Goal: Task Accomplishment & Management: Manage account settings

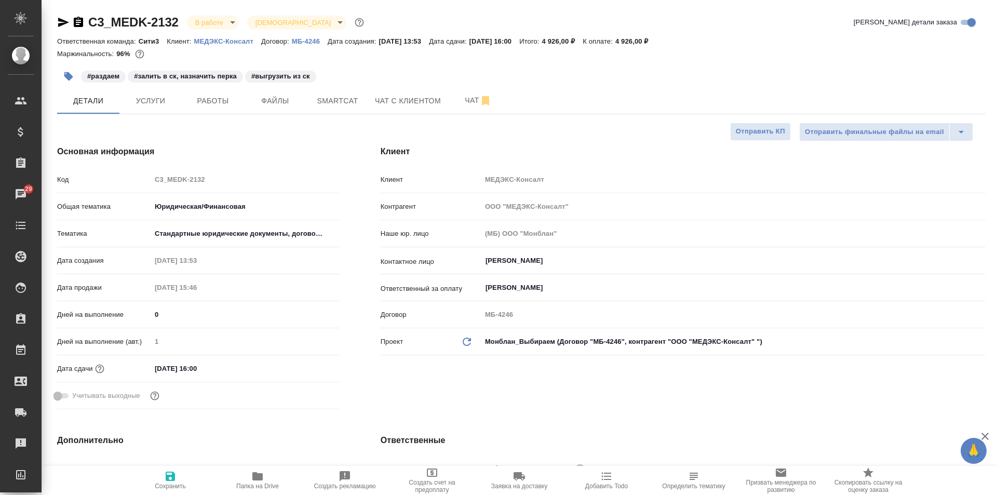
select select "RU"
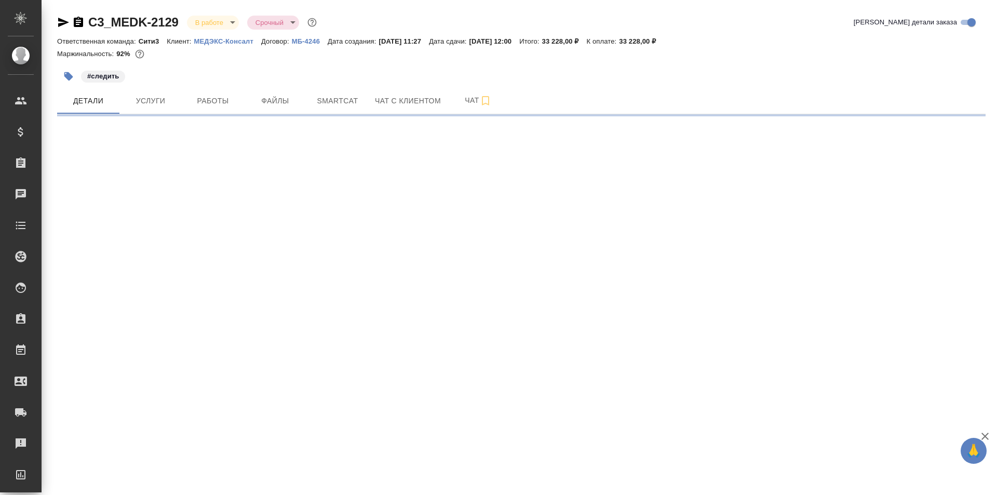
select select "RU"
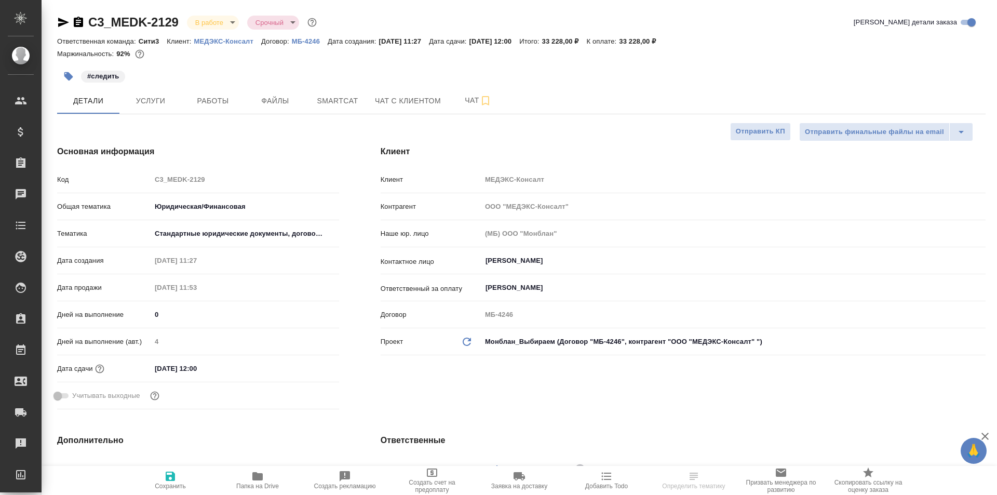
type textarea "x"
click at [231, 21] on body "🙏 .cls-1 fill:#fff; AWATERA Galisheva Mariya Клиенты Спецификации Заказы Чаты T…" at bounding box center [498, 247] width 997 height 495
type textarea "x"
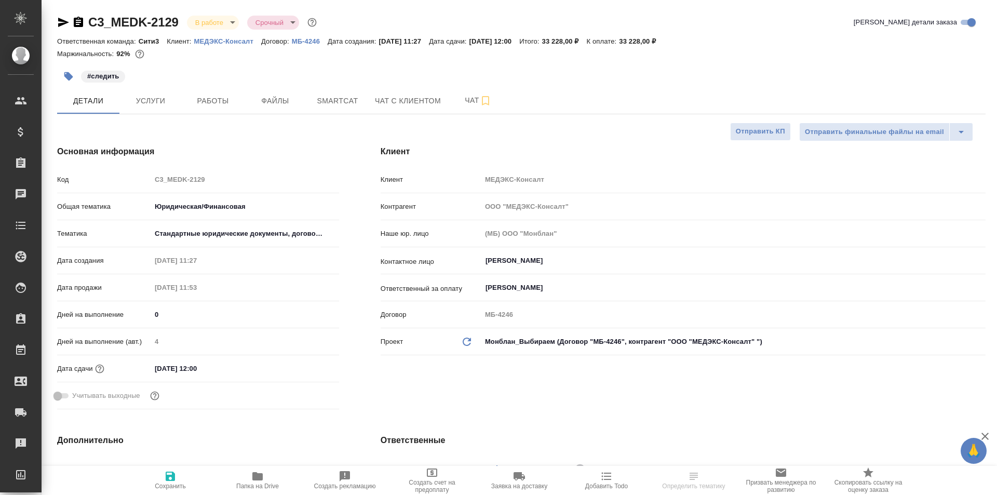
type textarea "x"
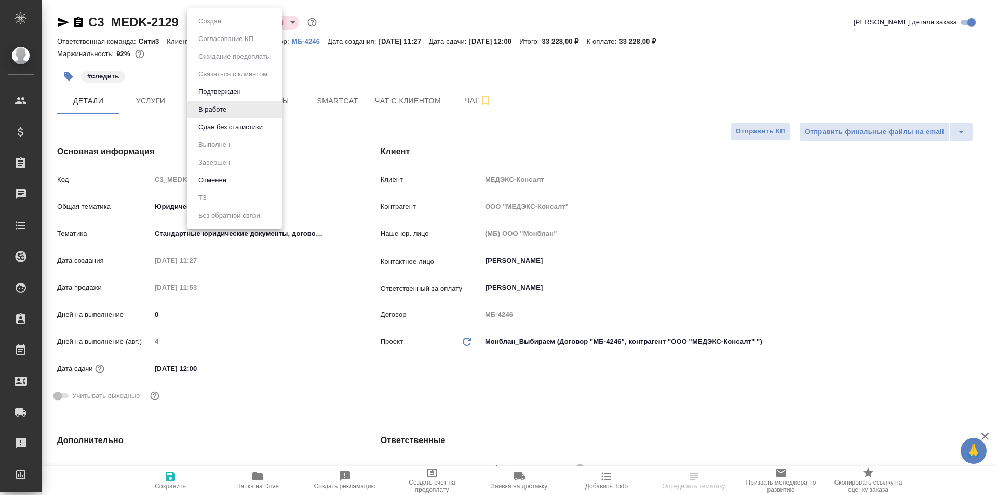
type textarea "x"
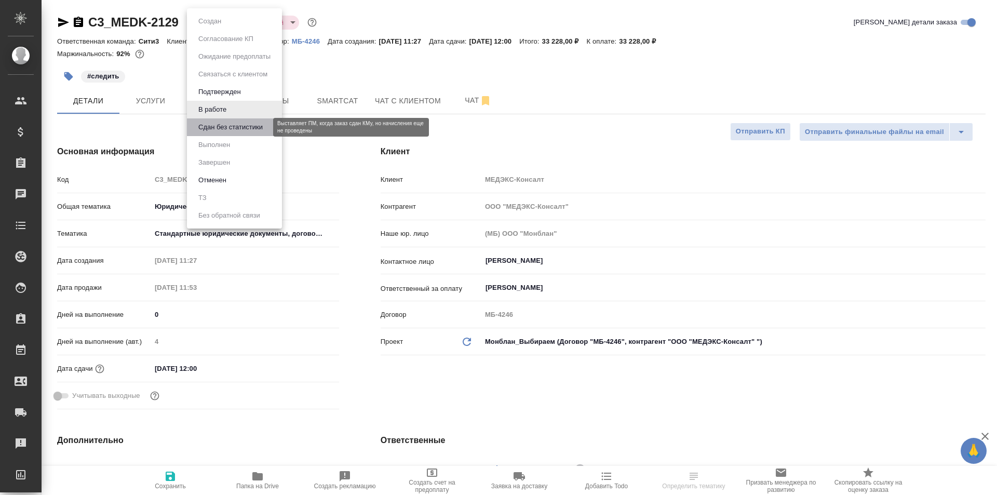
click at [251, 128] on button "Сдан без статистики" at bounding box center [230, 126] width 71 height 11
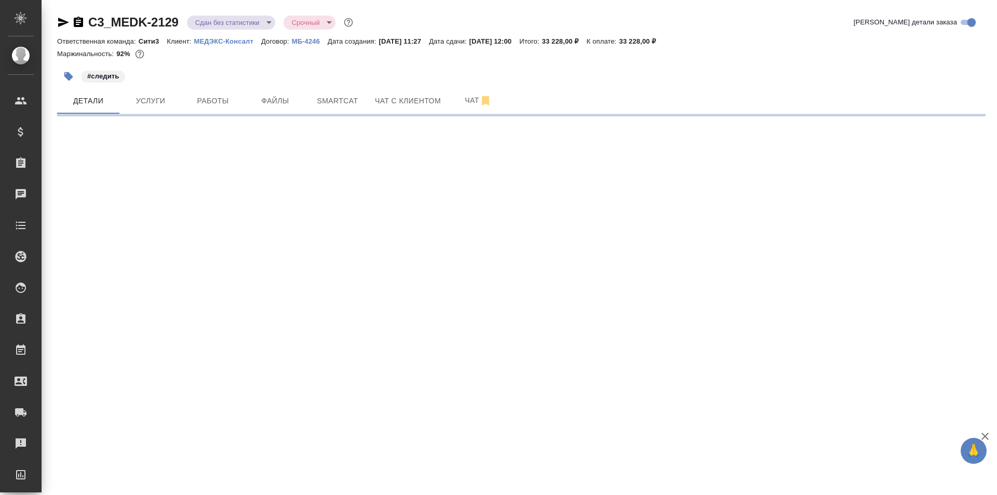
select select "RU"
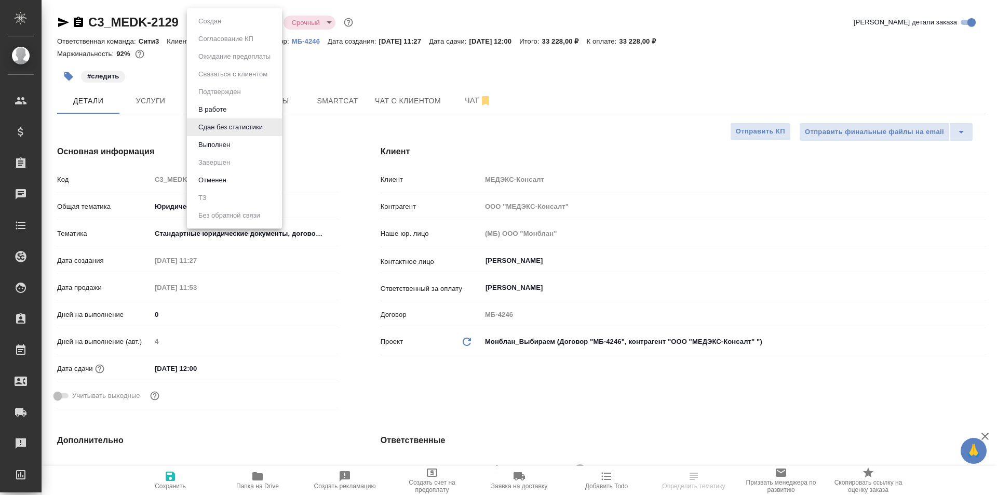
click at [213, 23] on body "🙏 .cls-1 fill:#fff; AWATERA Galisheva Mariya Клиенты Спецификации Заказы Чаты T…" at bounding box center [498, 247] width 997 height 495
type textarea "x"
click at [248, 146] on li "Выполнен" at bounding box center [234, 145] width 95 height 18
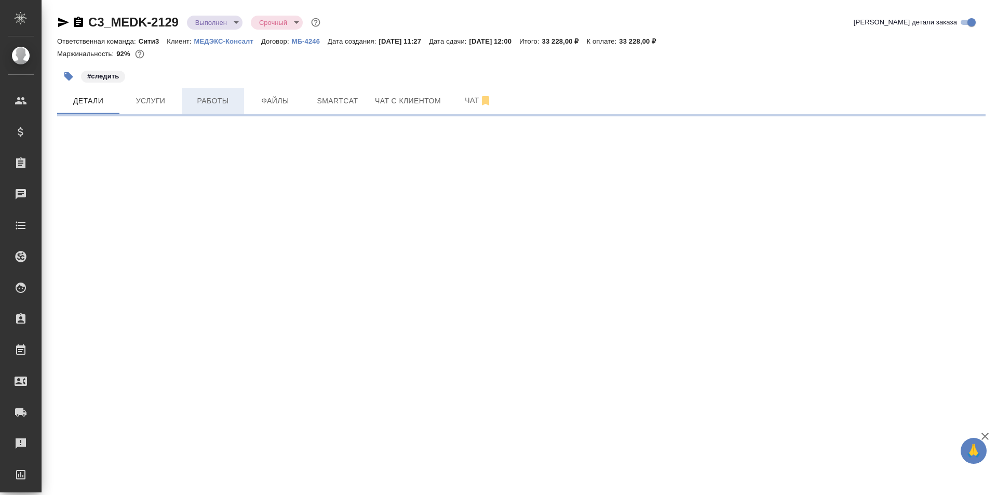
select select "RU"
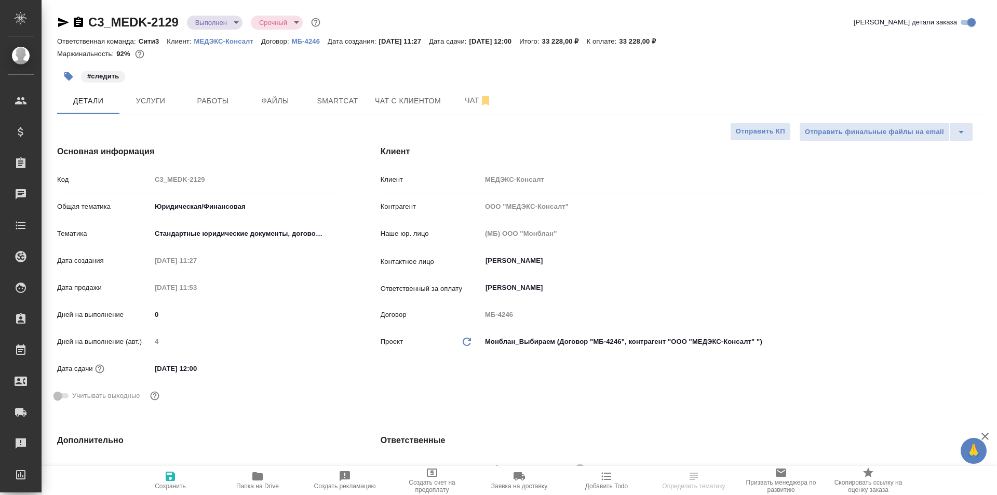
type textarea "x"
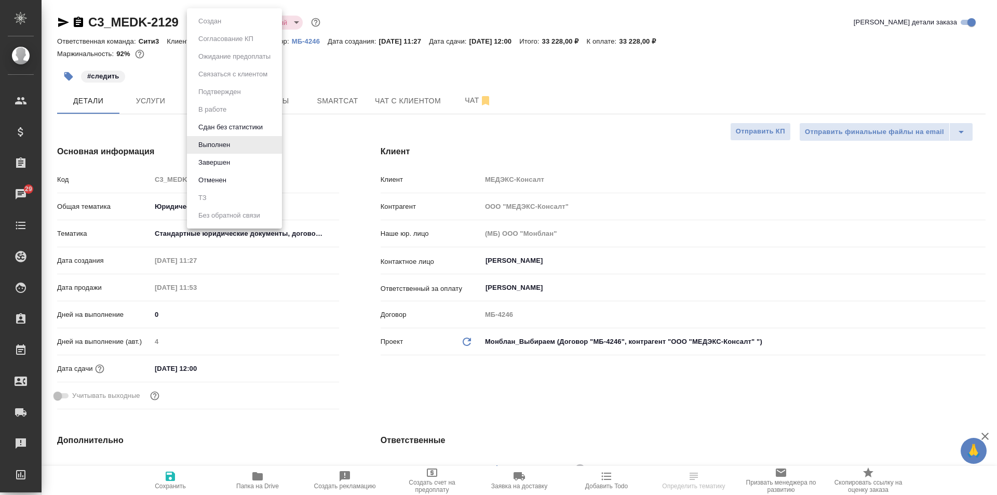
click at [213, 18] on body "🙏 .cls-1 fill:#fff; AWATERA Galisheva Mariya Клиенты Спецификации Заказы 29 Чат…" at bounding box center [498, 247] width 997 height 495
click at [237, 125] on button "Сдан без статистики" at bounding box center [230, 126] width 71 height 11
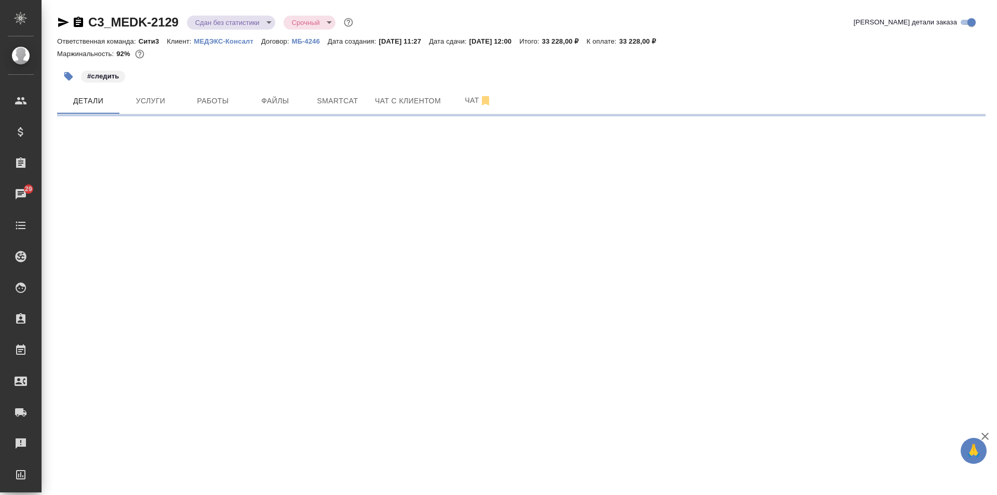
select select "RU"
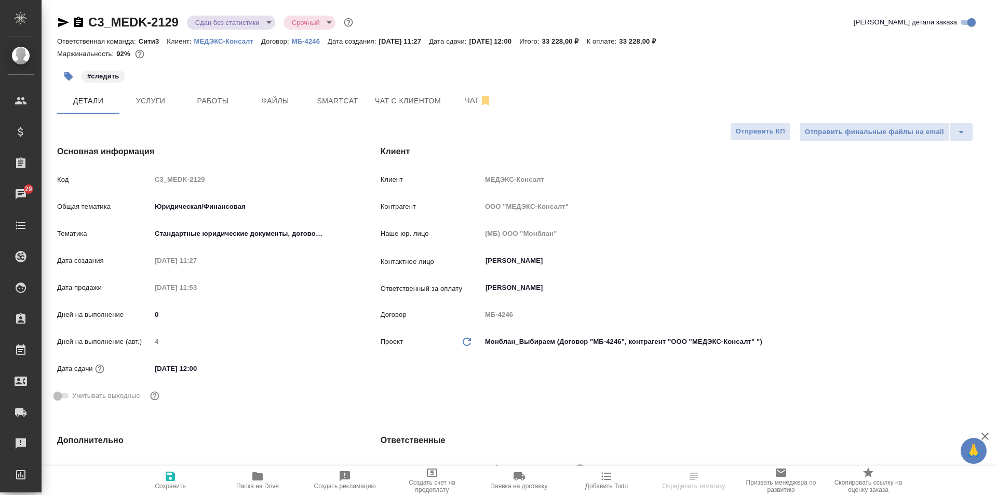
type textarea "x"
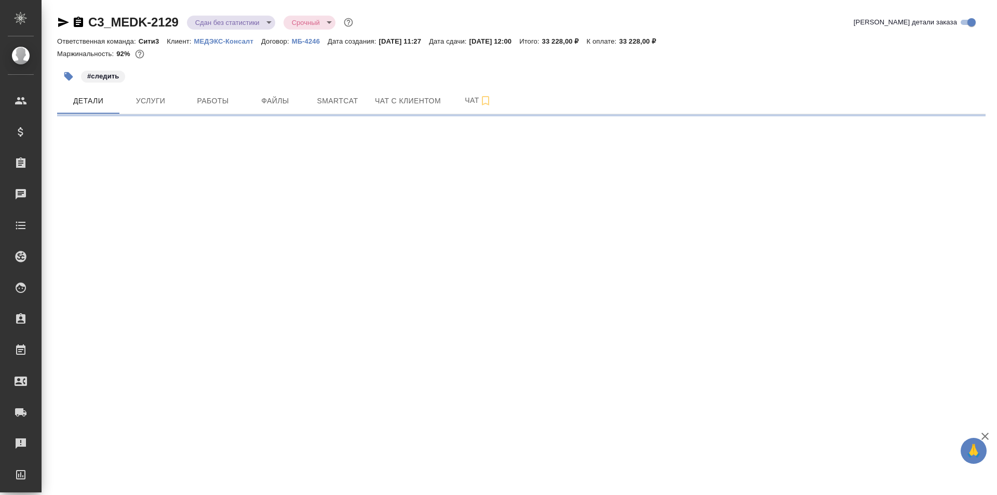
select select "RU"
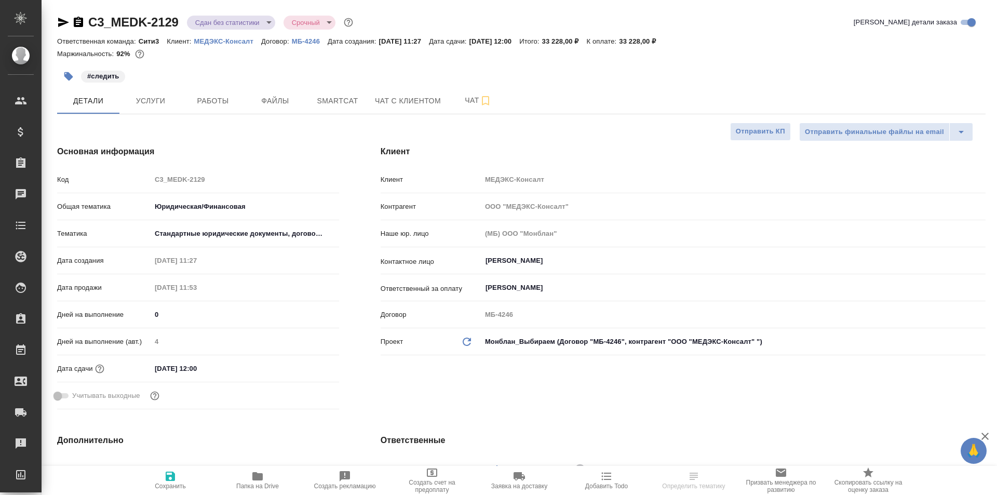
type textarea "x"
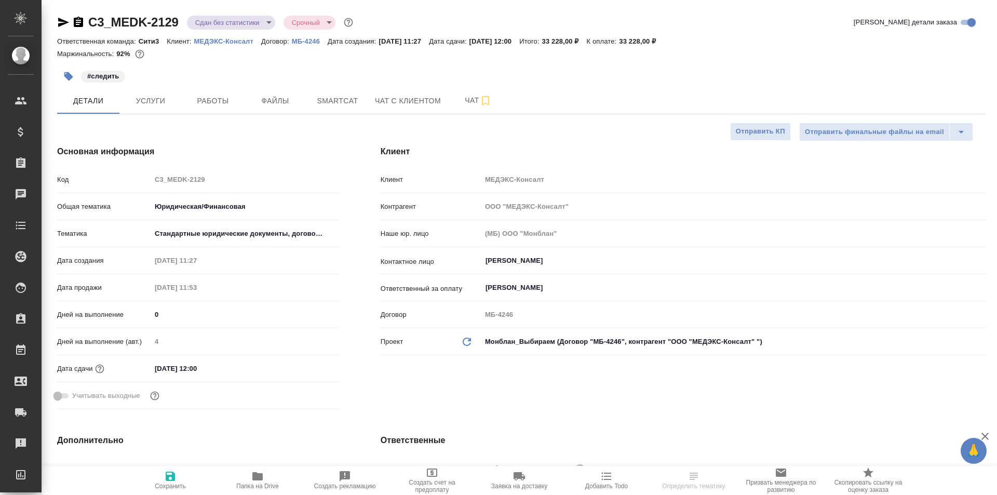
type textarea "x"
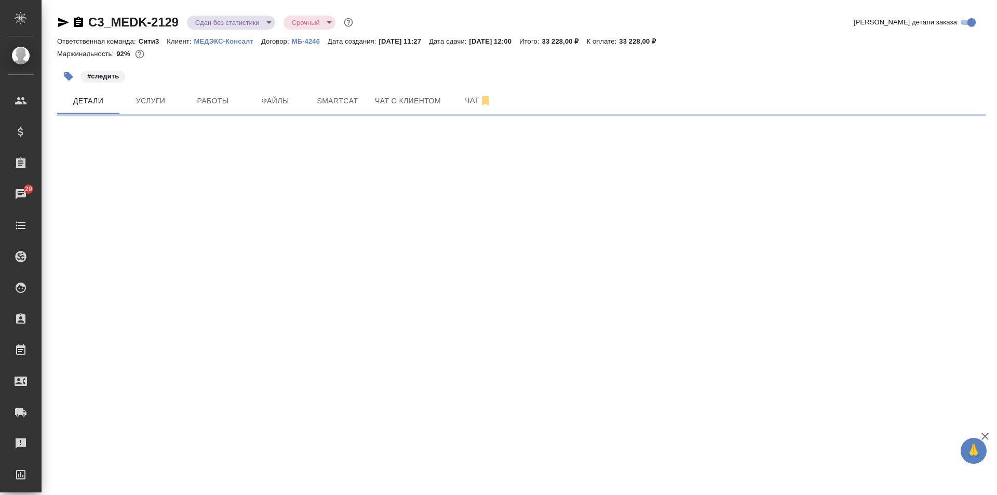
select select "RU"
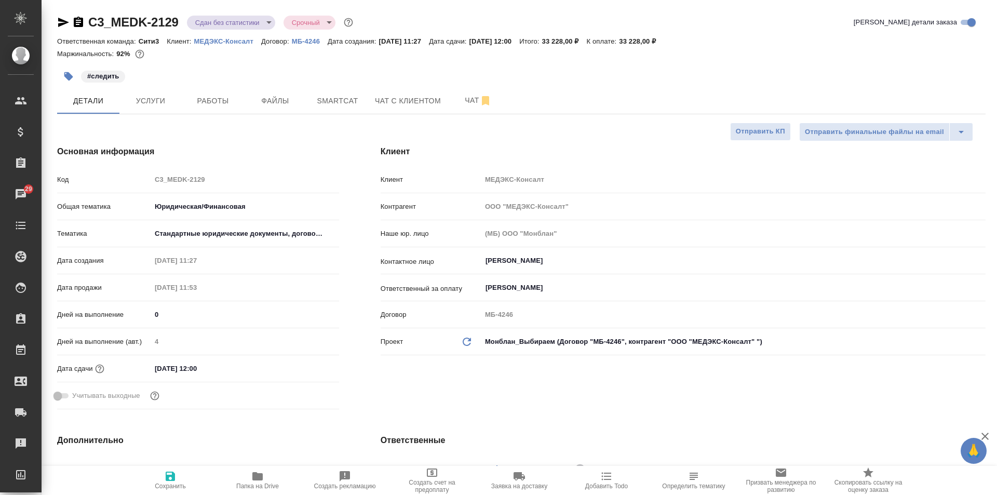
type textarea "x"
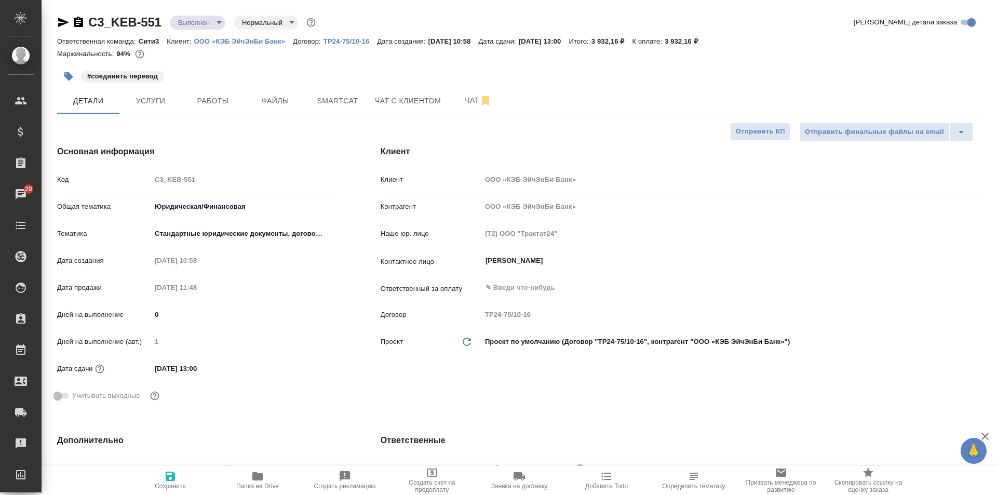
select select "RU"
click at [454, 108] on button "Чат" at bounding box center [478, 101] width 62 height 26
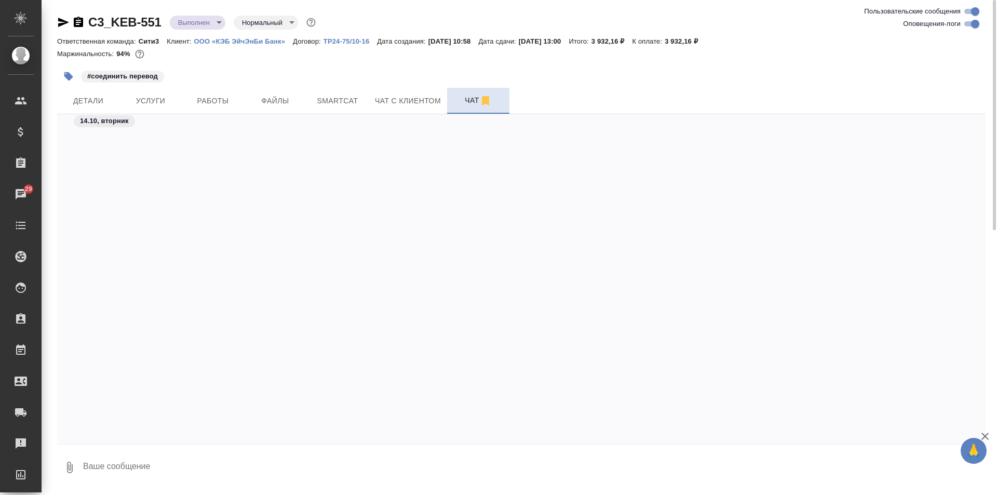
scroll to position [4714, 0]
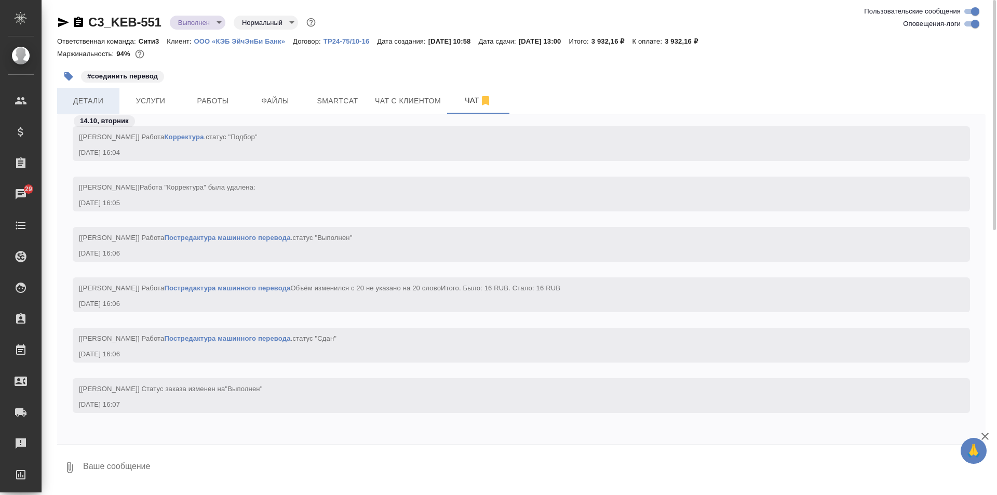
click at [110, 99] on span "Детали" at bounding box center [88, 100] width 50 height 13
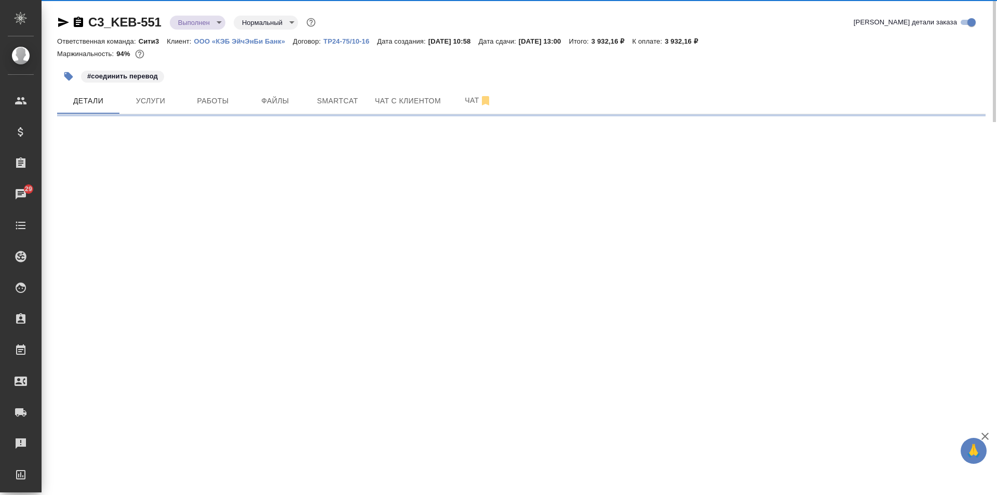
select select "RU"
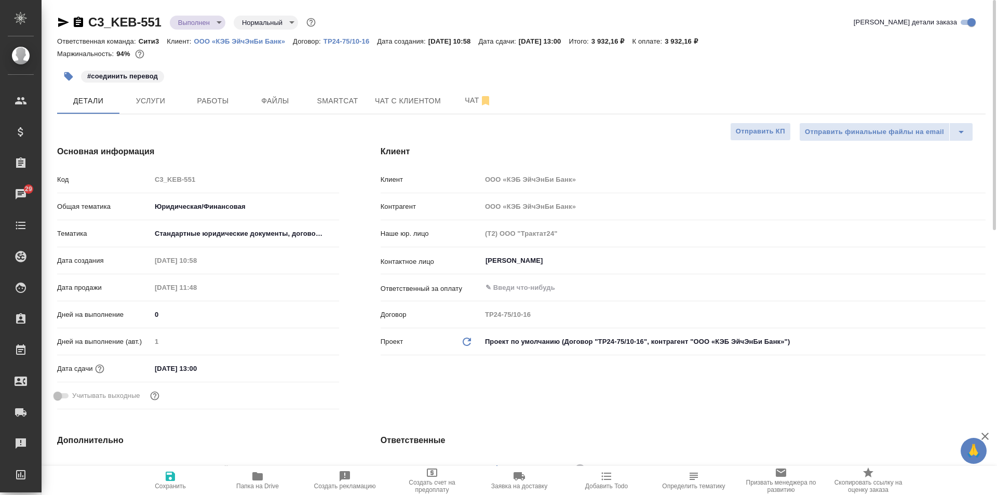
type textarea "x"
click at [261, 99] on span "Файлы" at bounding box center [275, 100] width 50 height 13
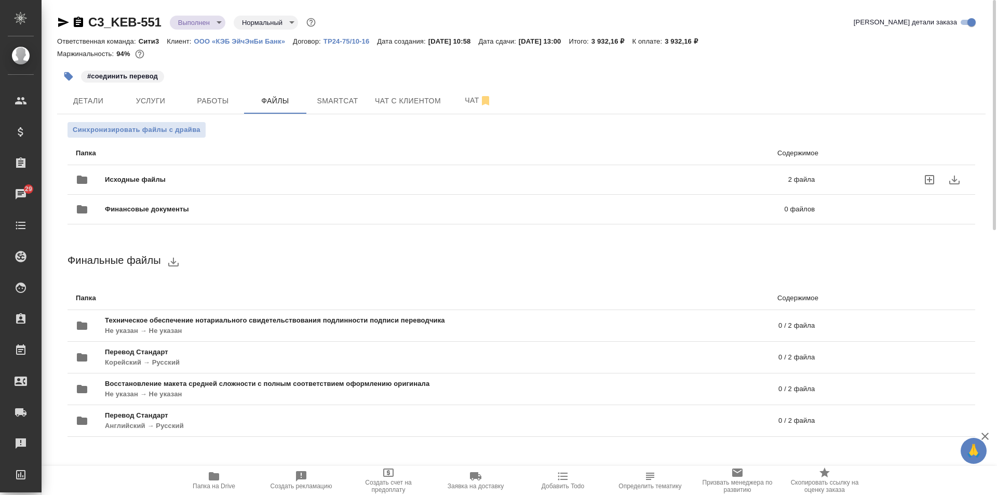
click at [328, 185] on div "Исходные файлы 2 файла" at bounding box center [445, 179] width 739 height 25
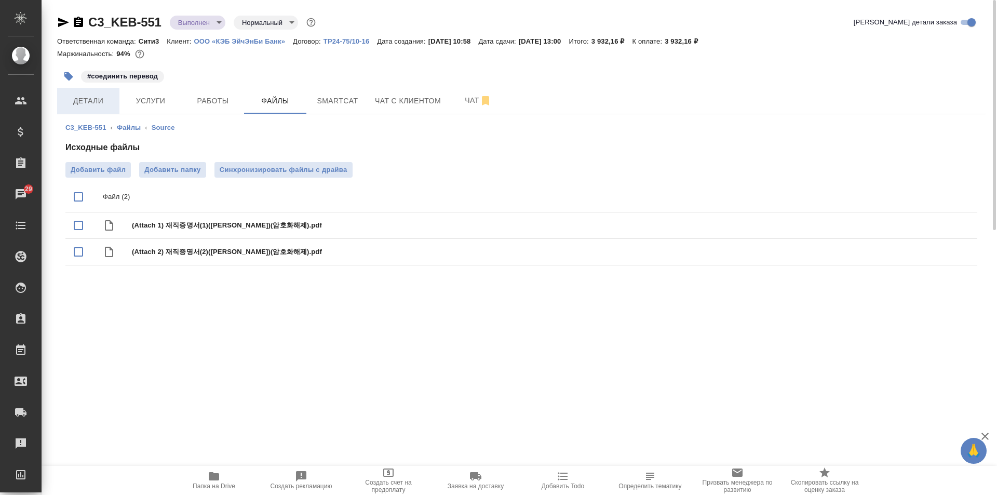
click at [95, 106] on span "Детали" at bounding box center [88, 100] width 50 height 13
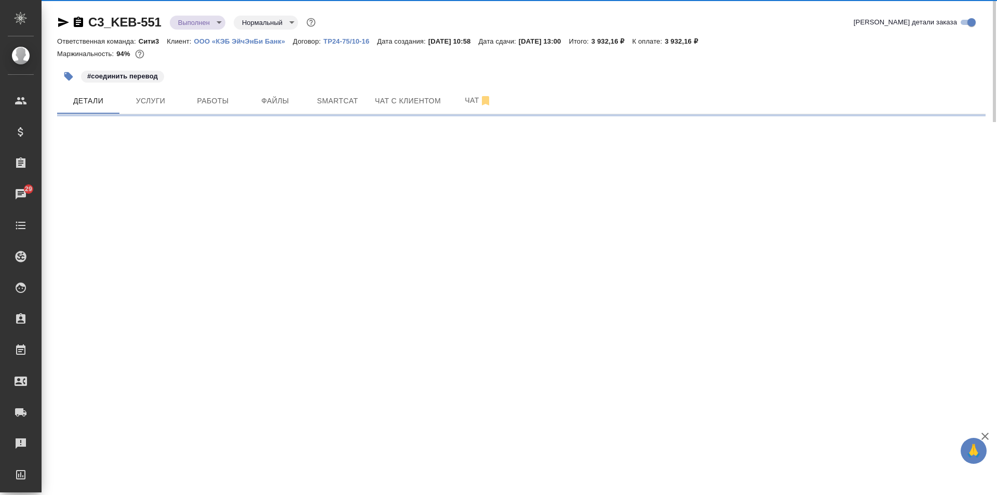
select select "RU"
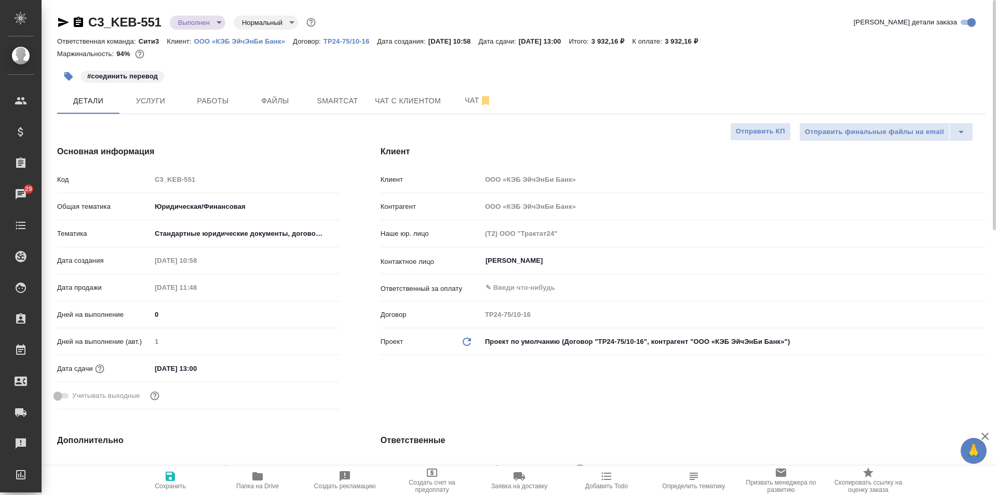
type textarea "x"
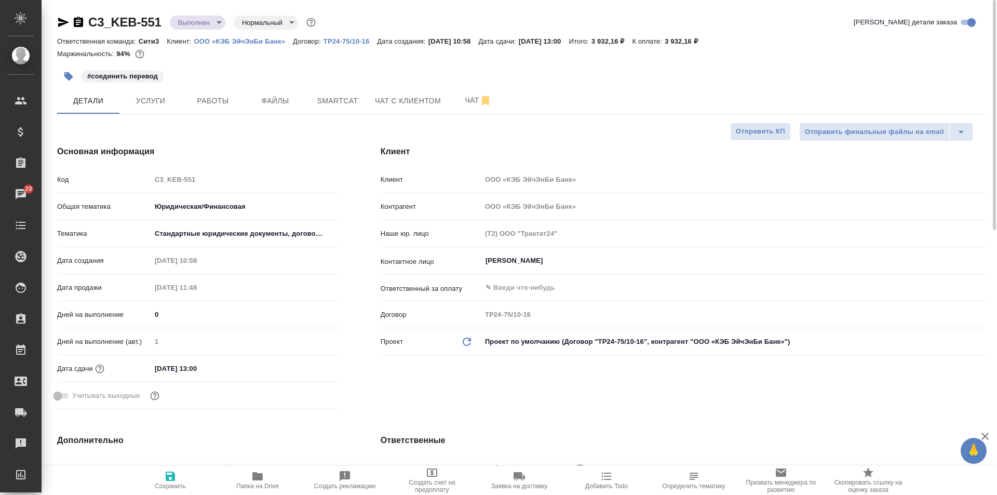
type textarea "x"
select select "RU"
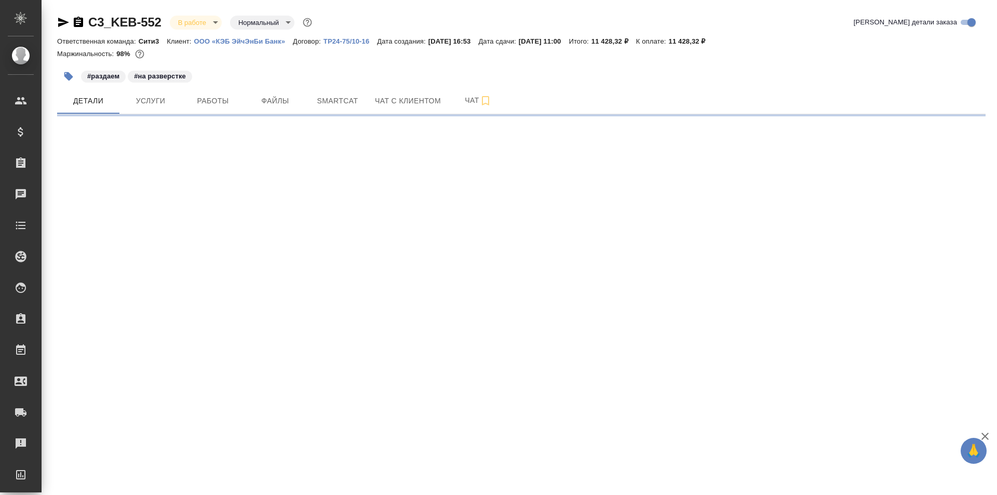
select select "RU"
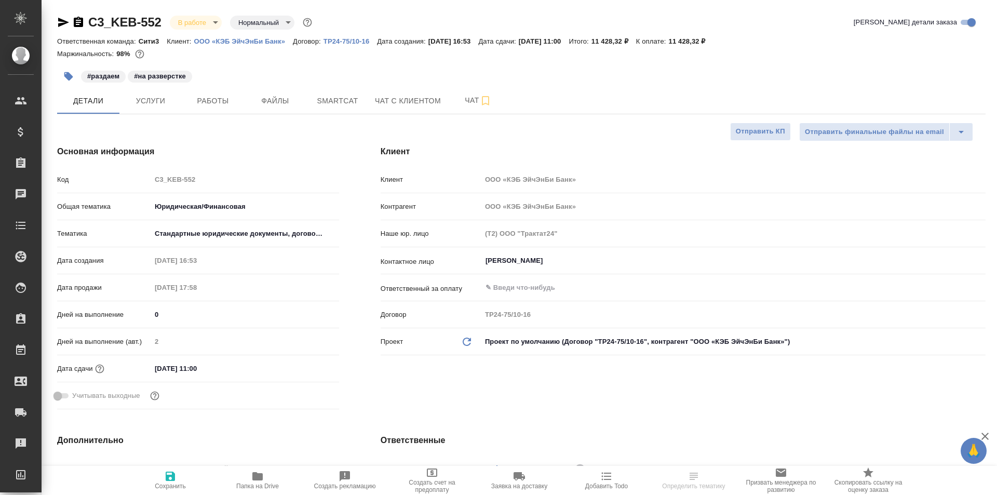
type textarea "x"
click at [454, 102] on span "Чат" at bounding box center [478, 100] width 50 height 13
type textarea "x"
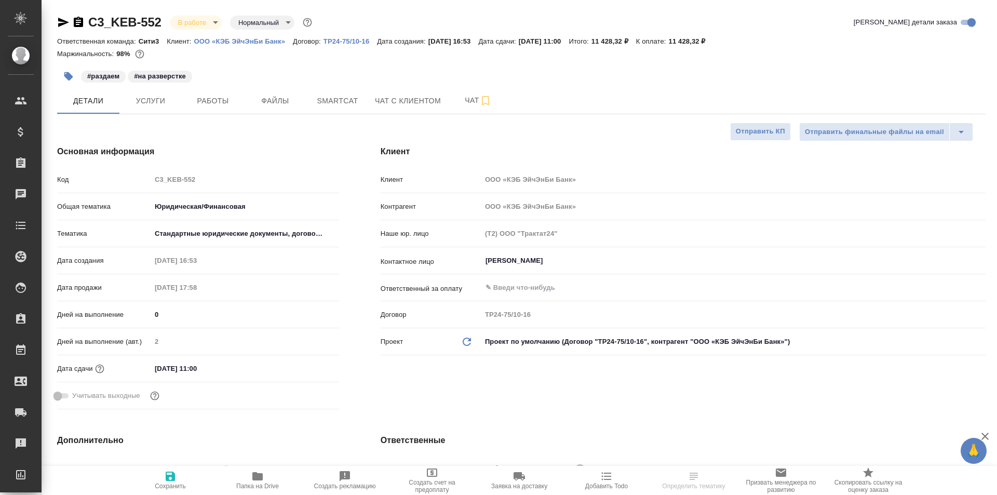
type textarea "x"
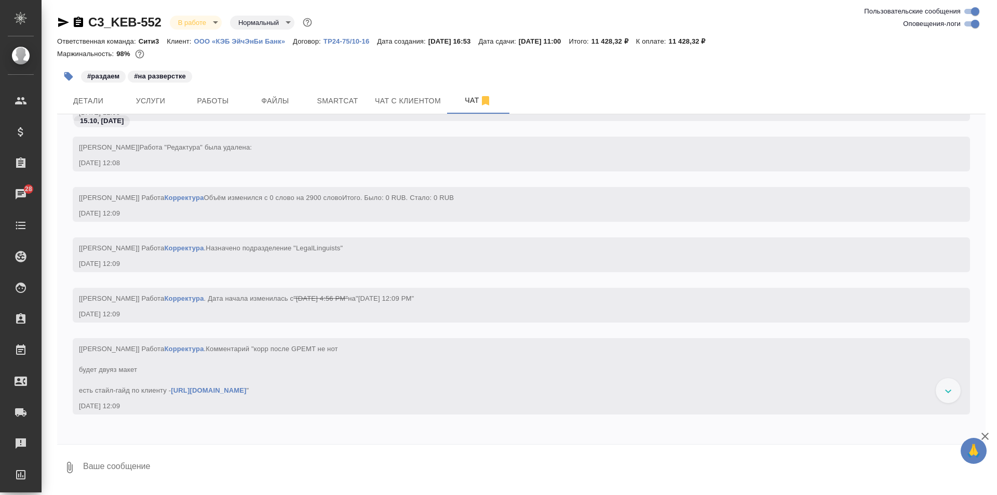
scroll to position [3250, 0]
click at [89, 106] on span "Детали" at bounding box center [88, 100] width 50 height 13
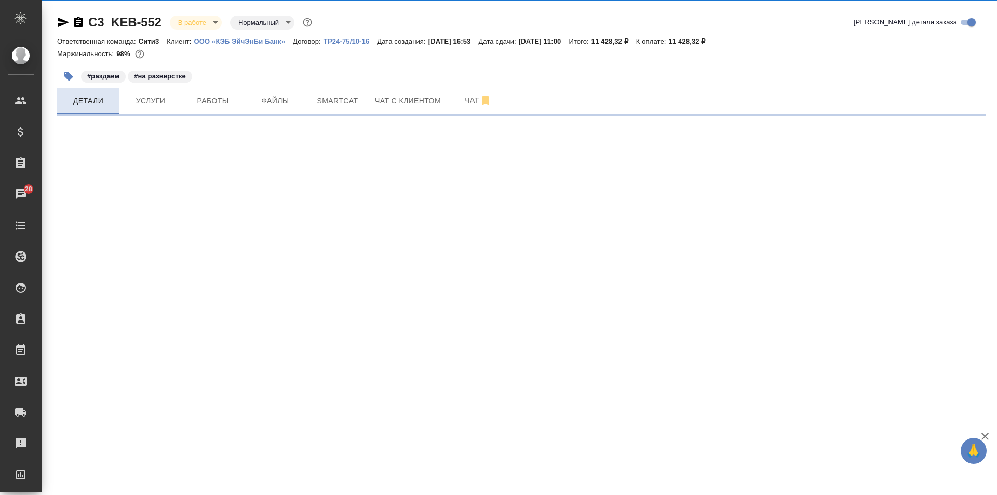
select select "RU"
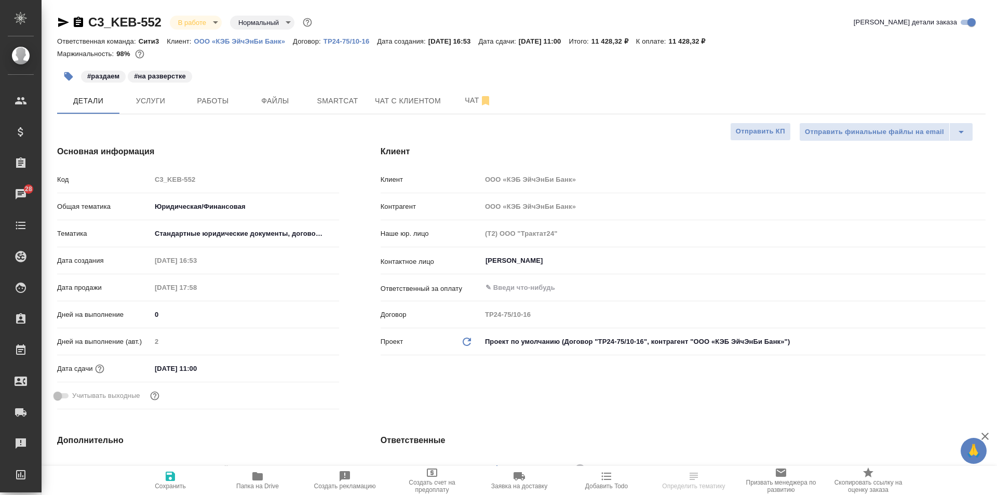
type textarea "x"
select select "RU"
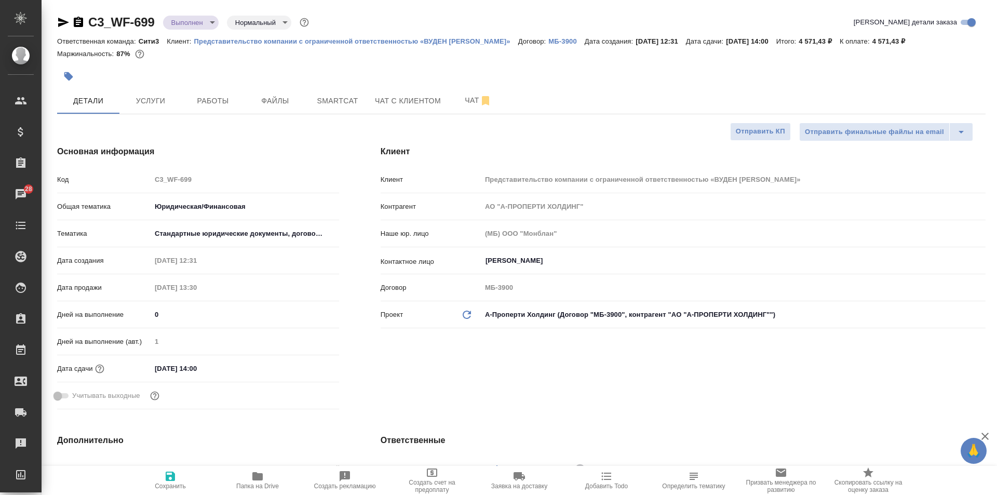
select select "RU"
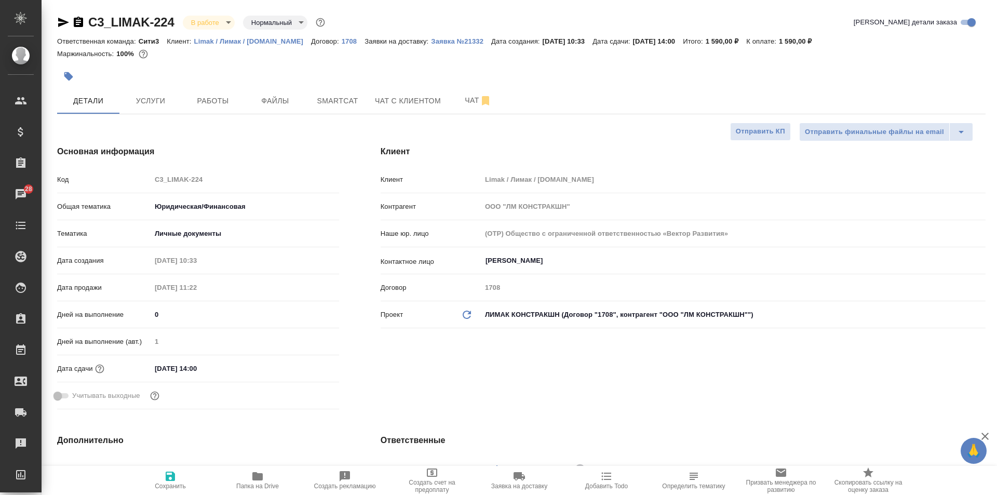
select select "RU"
click at [315, 145] on h4 "Основная информация" at bounding box center [198, 151] width 282 height 12
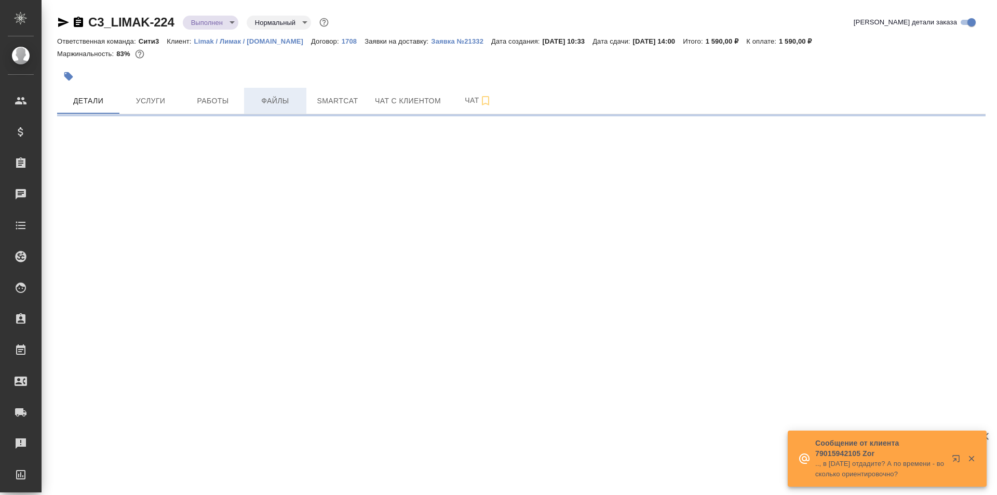
select select "RU"
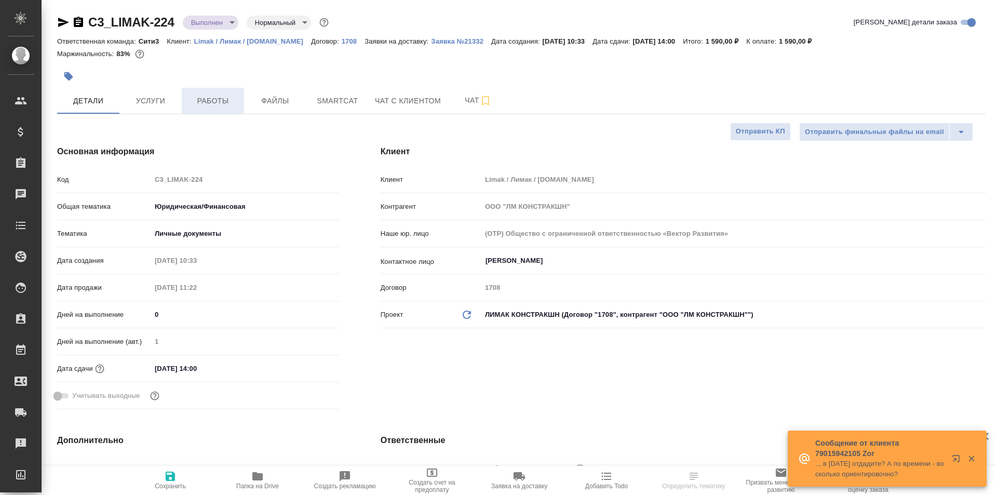
type textarea "x"
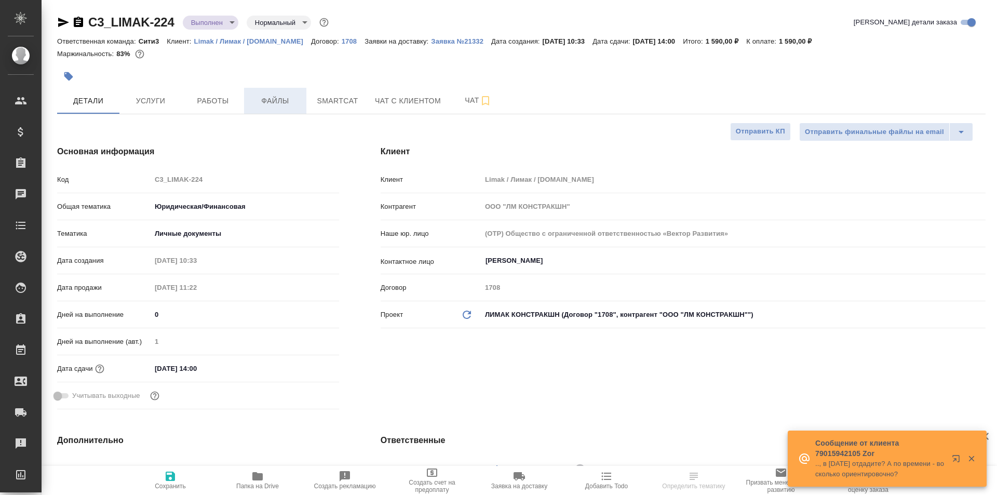
type textarea "x"
click at [223, 93] on button "Работы" at bounding box center [213, 101] width 62 height 26
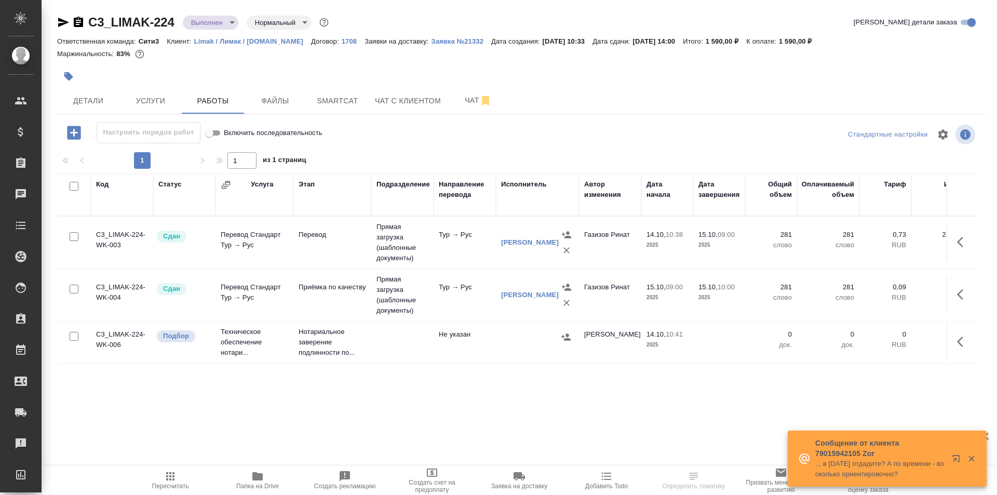
click at [635, 256] on td "Газизов Ринат" at bounding box center [610, 242] width 62 height 36
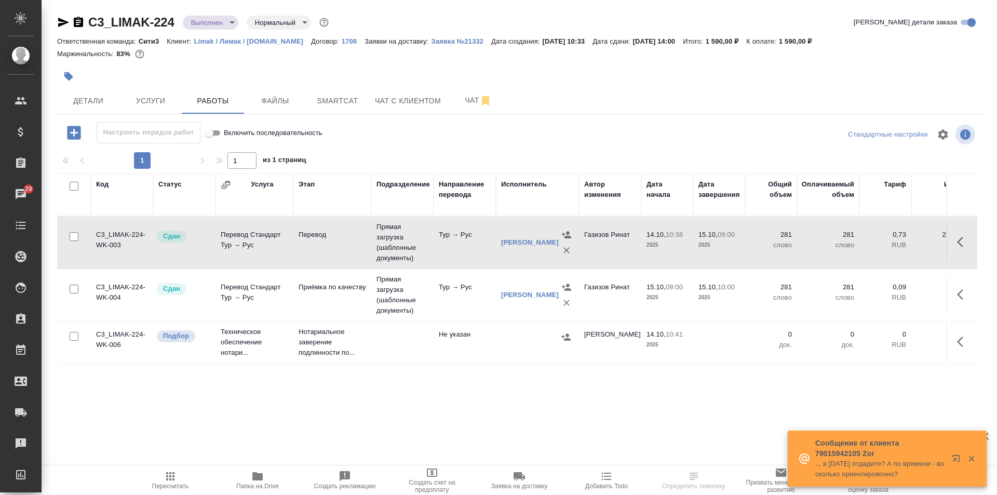
click at [596, 297] on td "Газизов Ринат" at bounding box center [610, 295] width 62 height 36
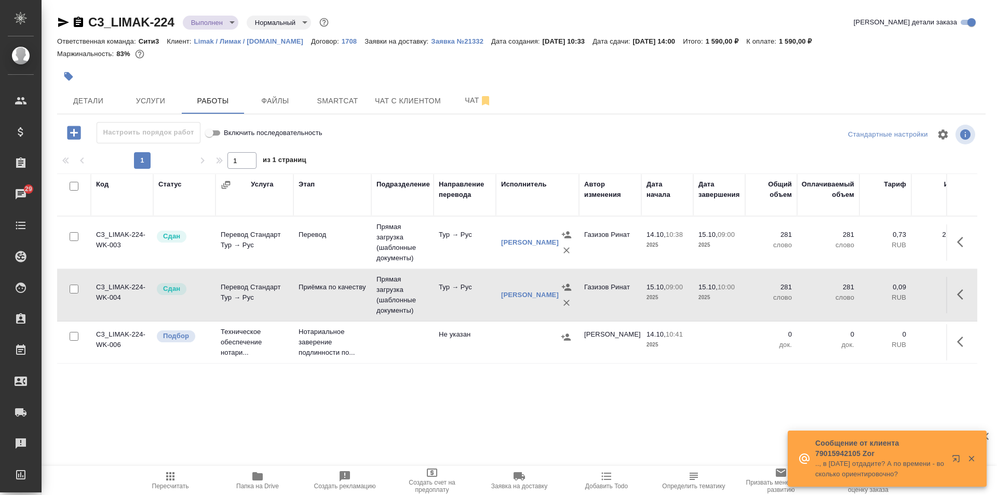
click at [507, 341] on div at bounding box center [537, 337] width 73 height 16
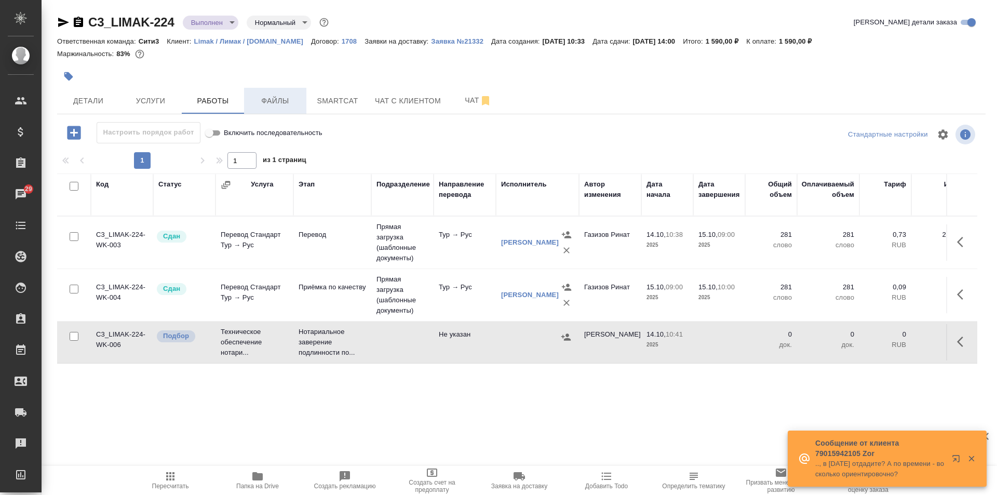
click at [274, 99] on span "Файлы" at bounding box center [275, 100] width 50 height 13
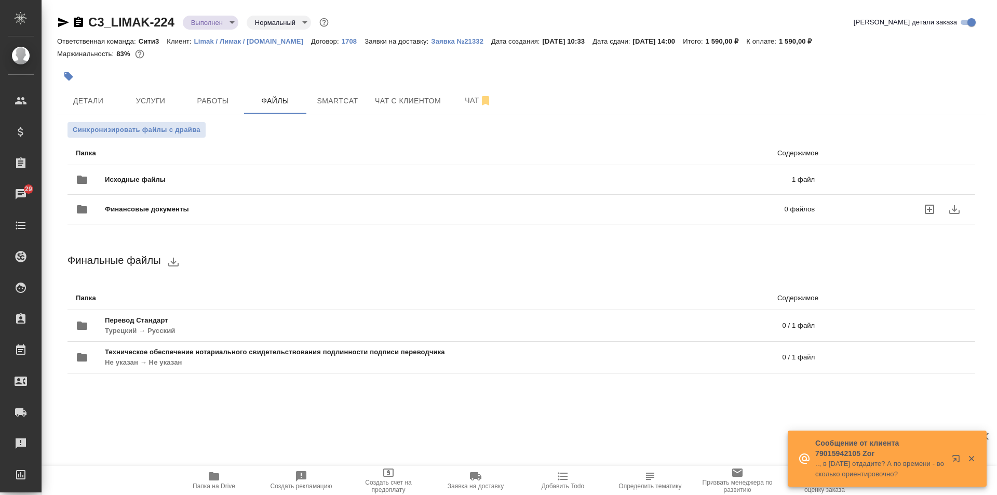
click at [259, 196] on div "Финансовые документы 0 файлов" at bounding box center [445, 209] width 760 height 46
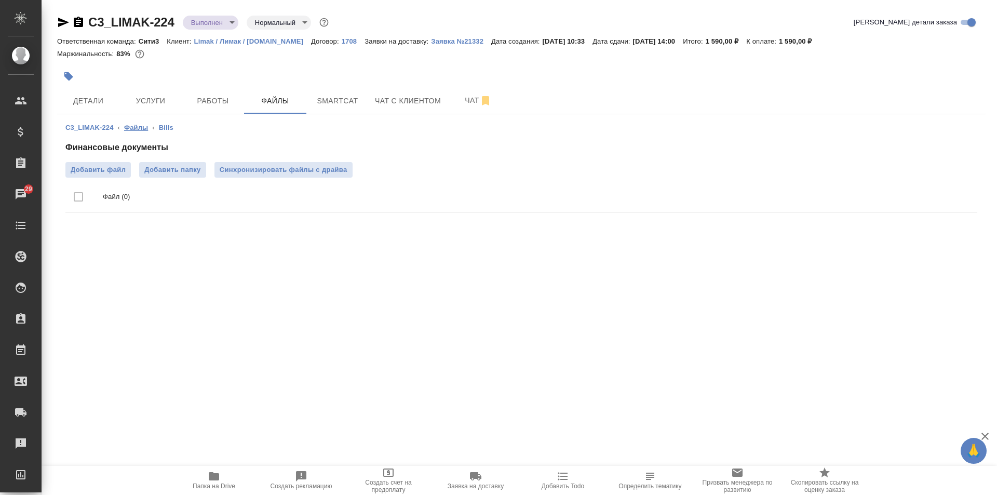
click at [131, 127] on link "Файлы" at bounding box center [136, 128] width 24 height 8
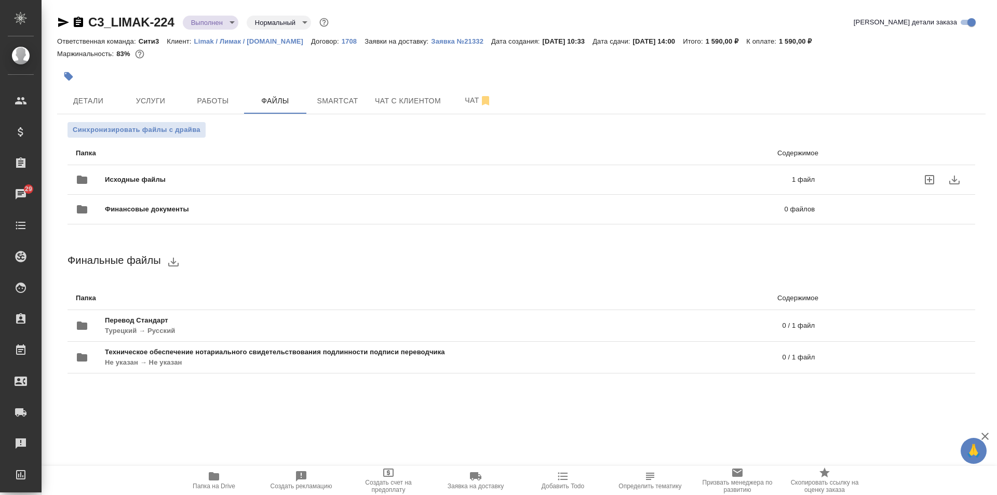
click at [195, 173] on div "Исходные файлы 1 файл" at bounding box center [445, 179] width 739 height 25
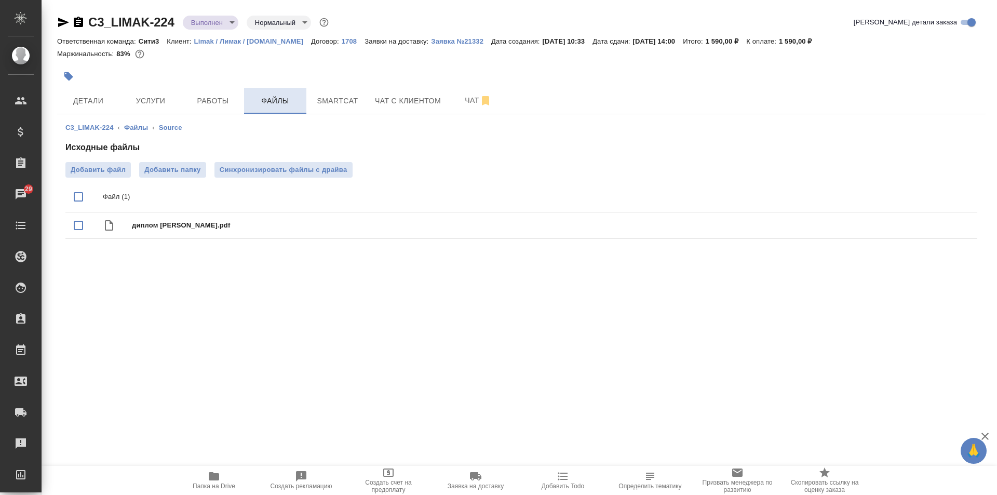
click at [248, 106] on button "Файлы" at bounding box center [275, 101] width 62 height 26
click at [217, 101] on span "Работы" at bounding box center [213, 100] width 50 height 13
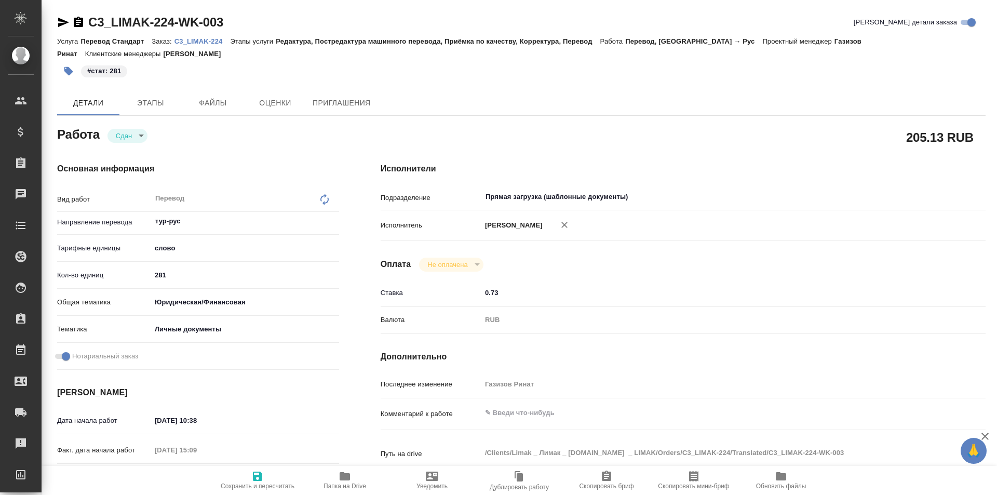
type textarea "x"
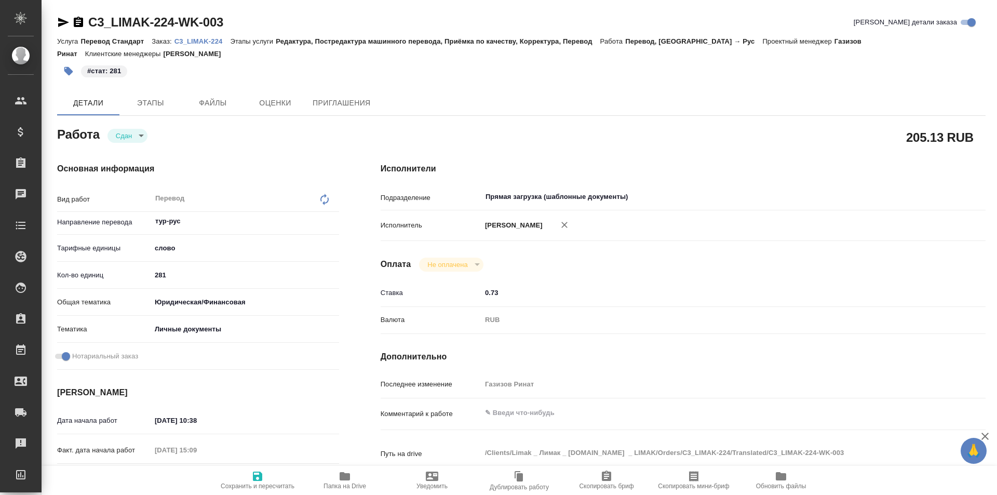
type textarea "x"
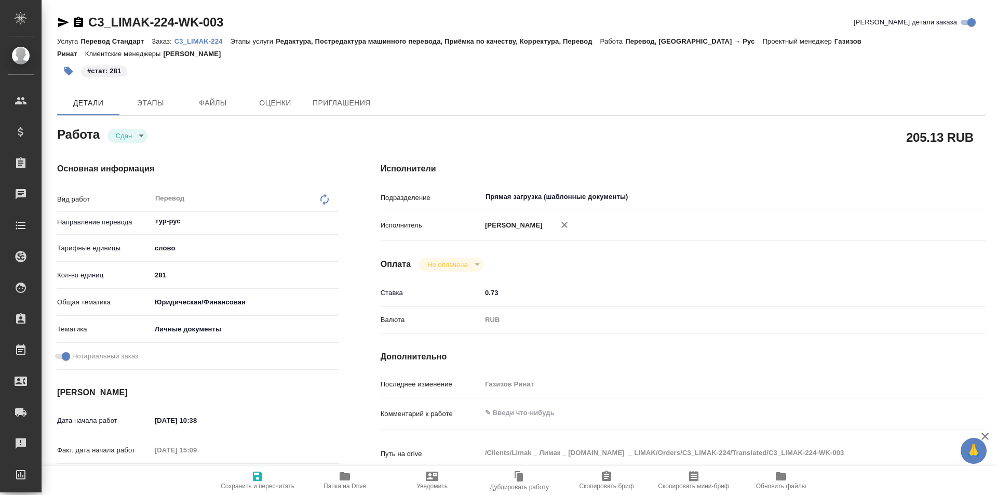
type textarea "x"
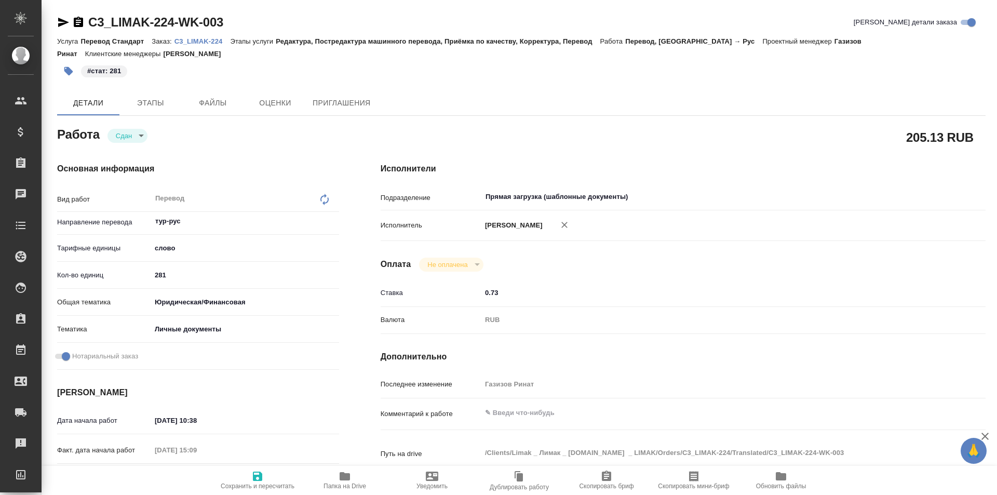
type textarea "x"
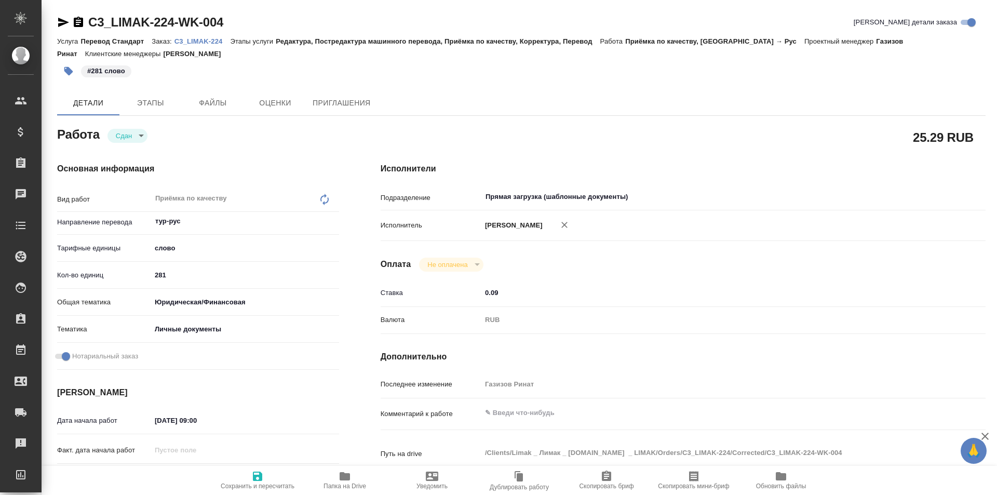
type textarea "x"
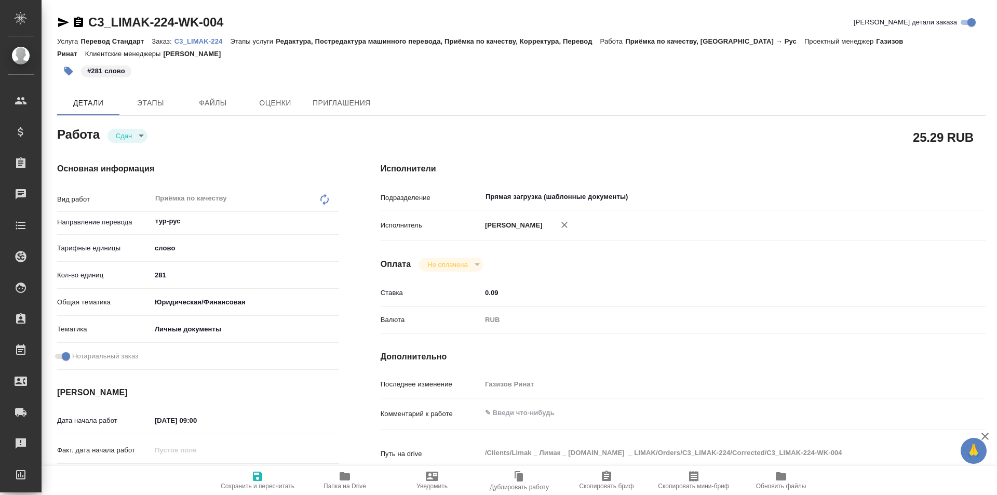
type textarea "x"
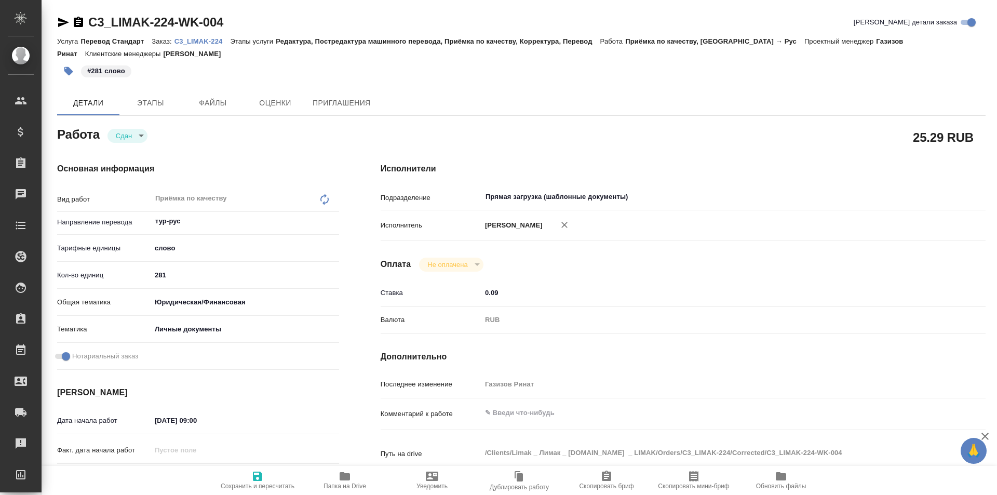
type textarea "x"
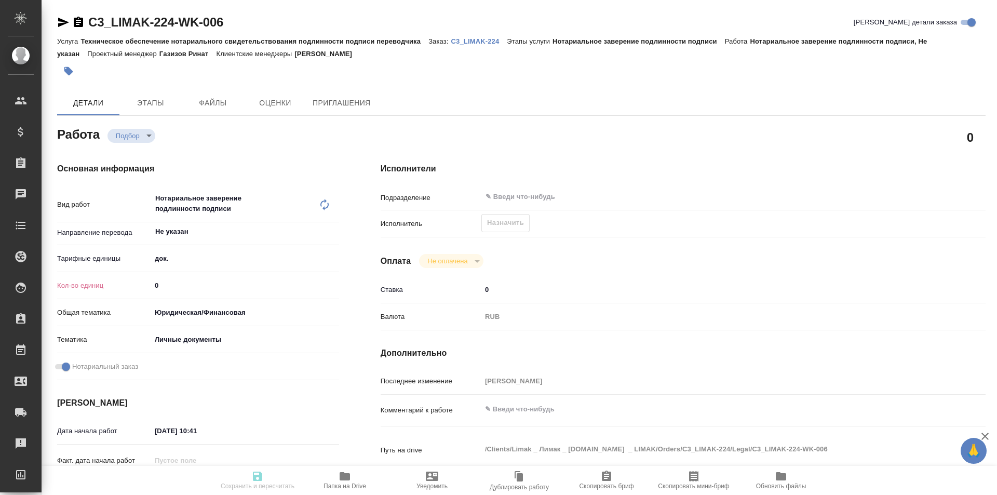
type textarea "x"
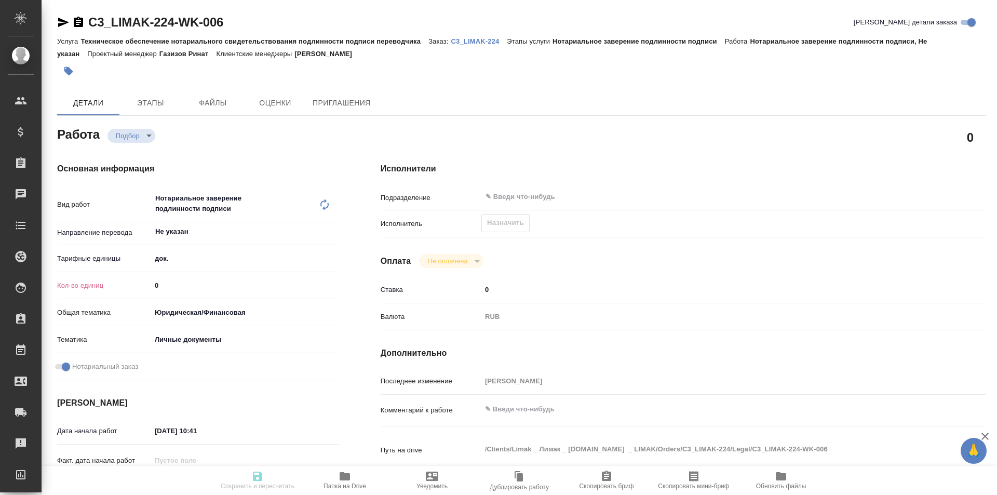
type textarea "x"
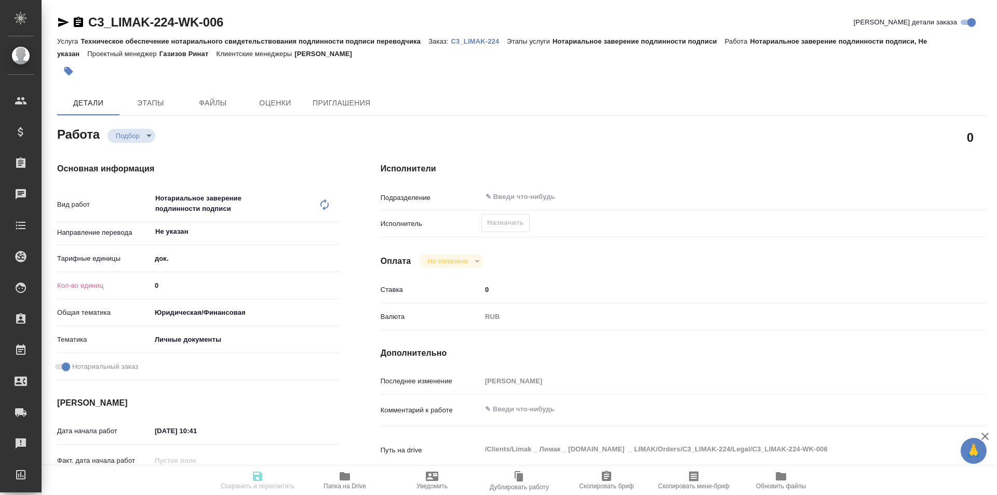
type textarea "x"
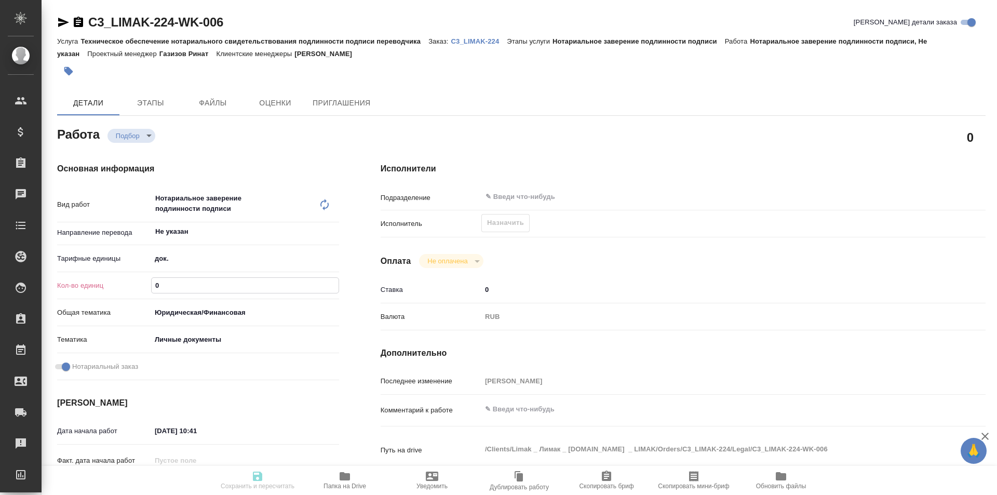
click at [222, 289] on input "0" at bounding box center [245, 285] width 187 height 15
type textarea "x"
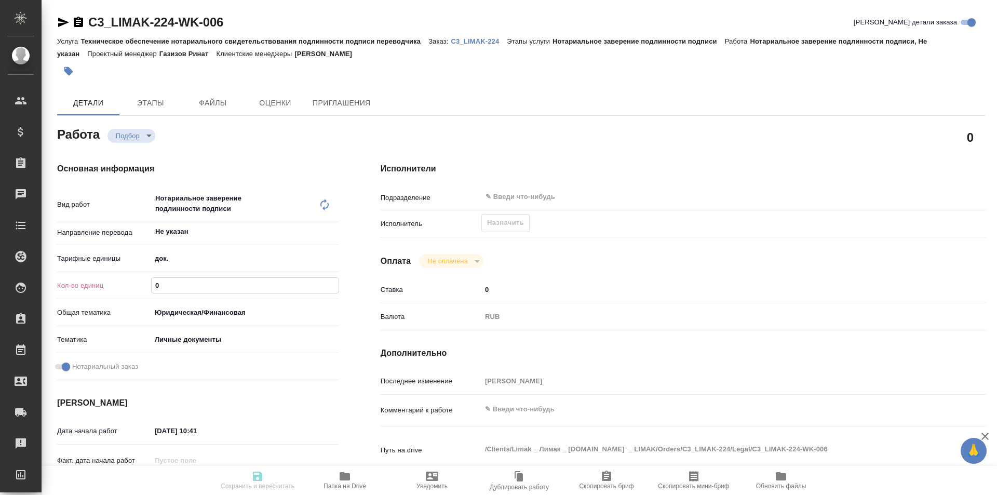
type textarea "x"
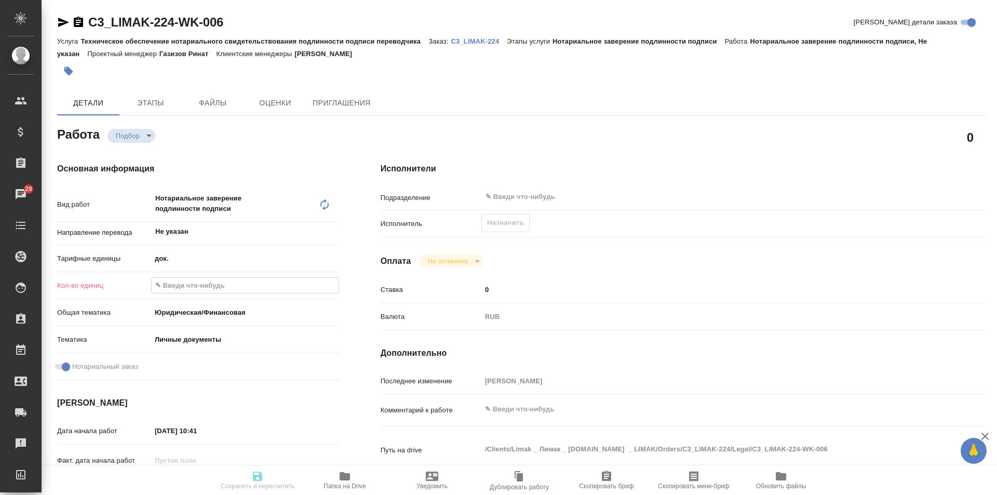
type textarea "x"
type input "1"
type textarea "x"
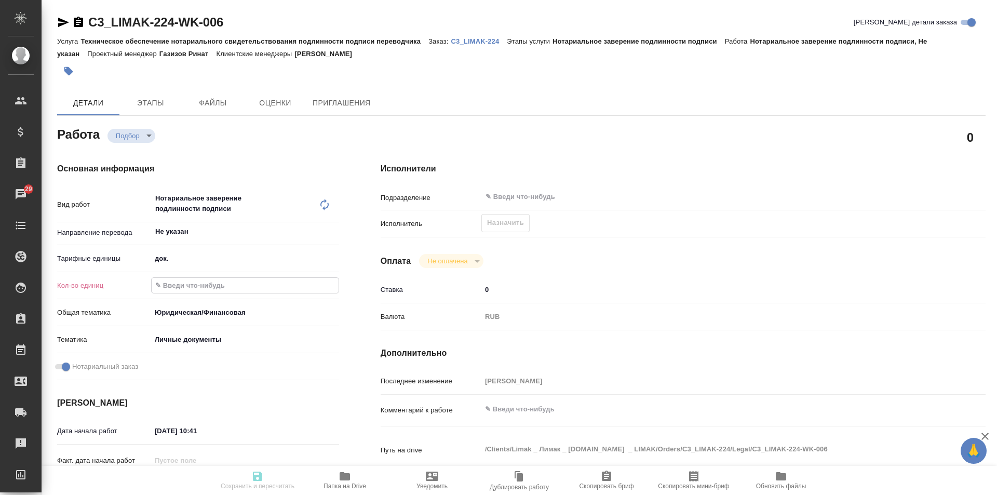
type textarea "x"
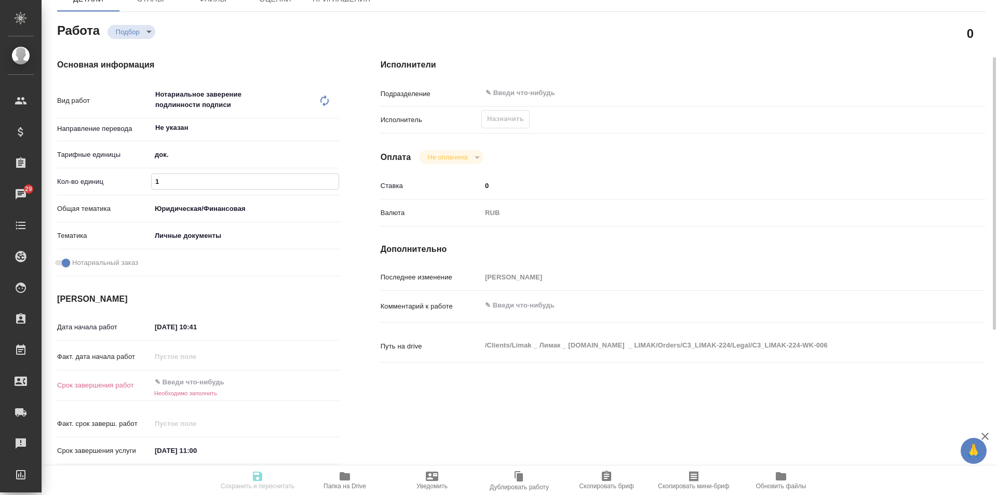
scroll to position [156, 0]
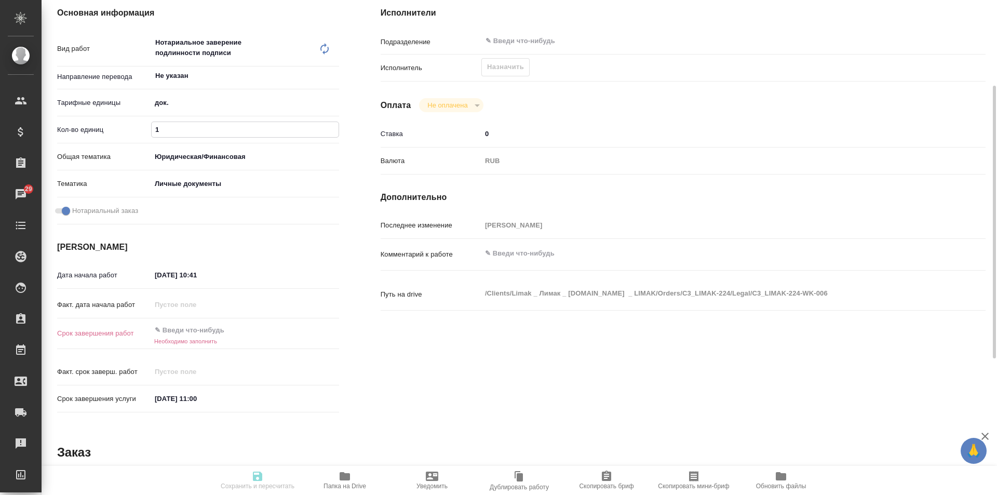
type input "1"
click at [229, 331] on input "text" at bounding box center [196, 329] width 91 height 15
click at [309, 326] on icon "button" at bounding box center [308, 329] width 9 height 10
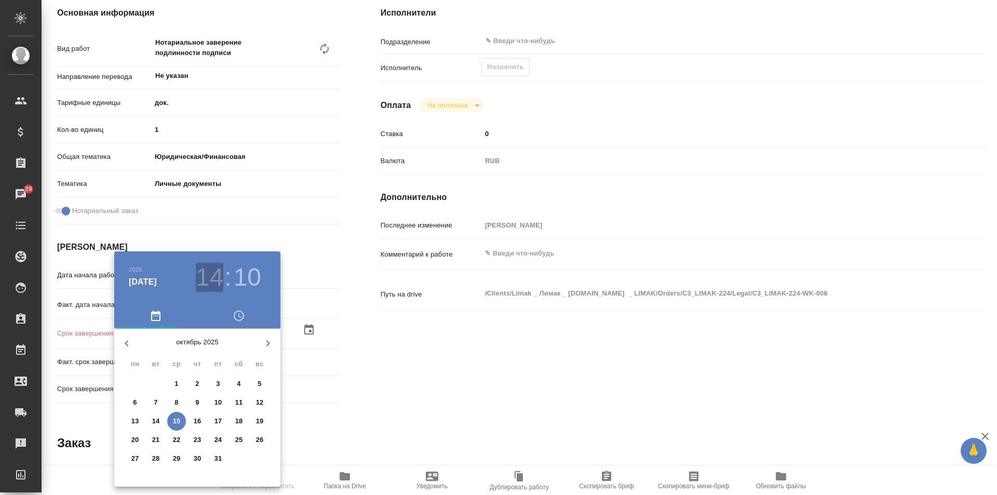
click at [202, 282] on h3 "14" at bounding box center [210, 277] width 28 height 29
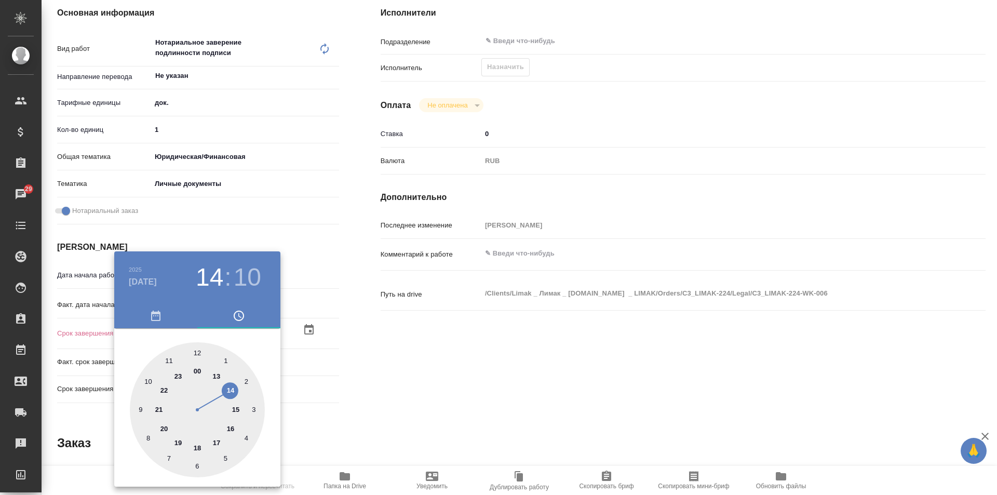
click at [197, 353] on div at bounding box center [197, 409] width 135 height 135
type textarea "x"
type input "15.10.2025 12:10"
type textarea "x"
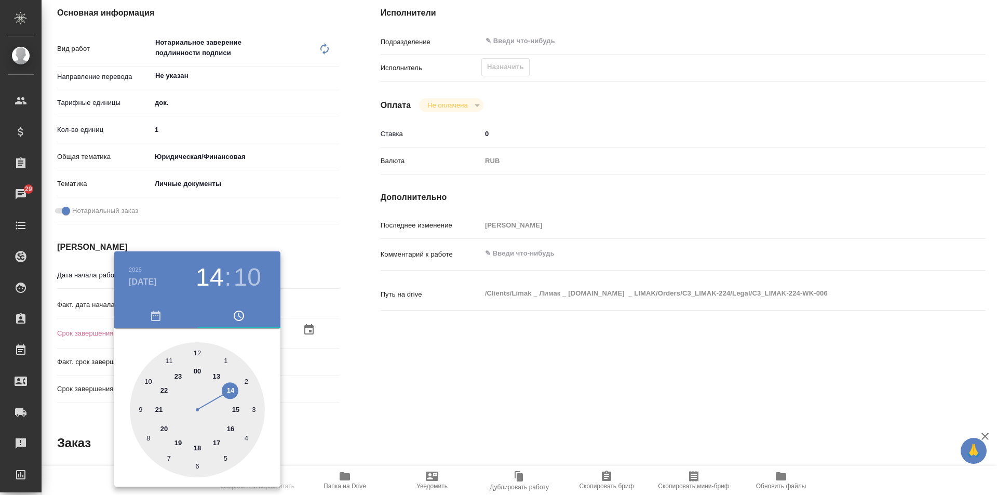
type textarea "x"
click at [195, 349] on div at bounding box center [197, 409] width 135 height 135
type textarea "x"
type input "15.10.2025 12:00"
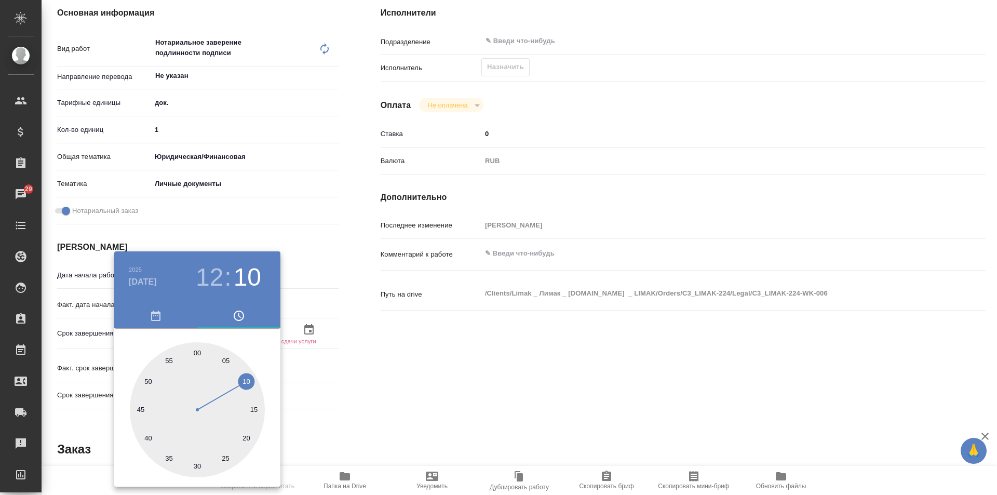
type textarea "x"
click at [406, 330] on div at bounding box center [498, 247] width 997 height 495
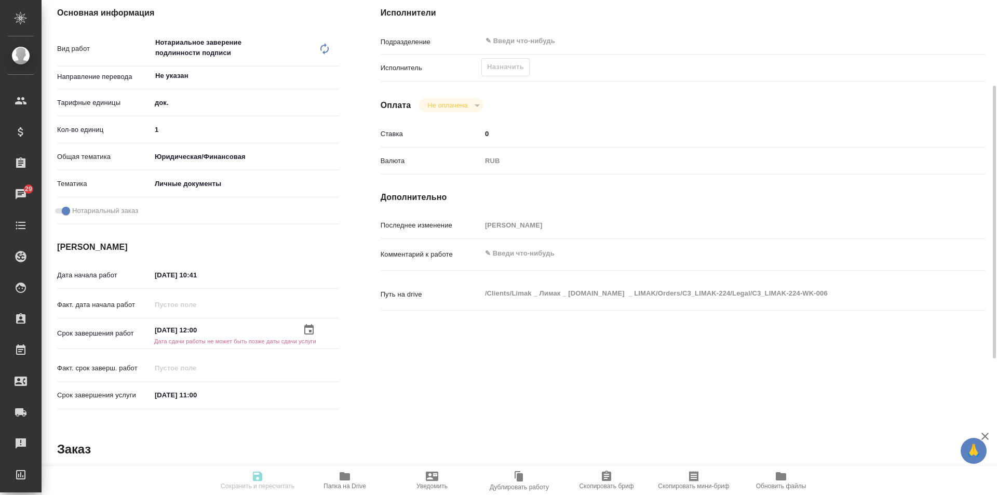
click at [309, 330] on icon "button" at bounding box center [309, 329] width 12 height 12
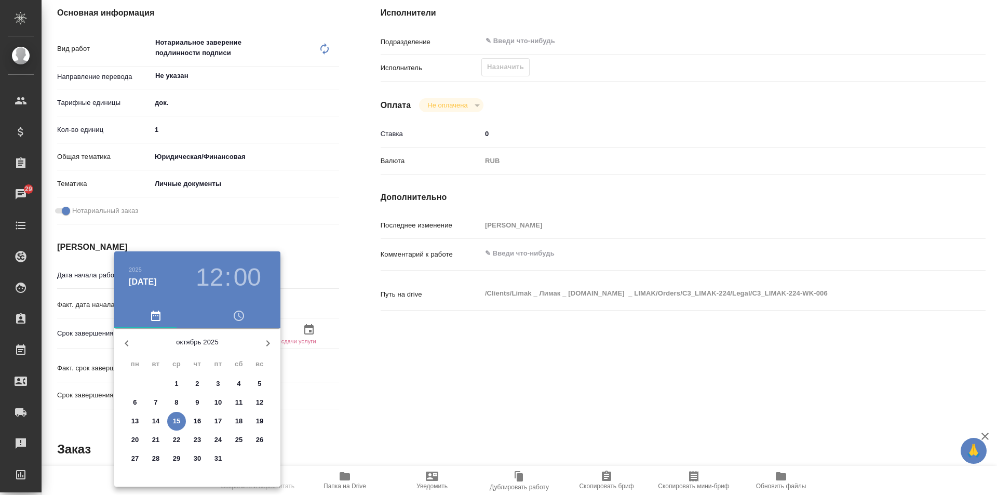
click at [158, 422] on p "14" at bounding box center [156, 421] width 8 height 10
type textarea "x"
type input "14.10.2025 12:00"
type textarea "x"
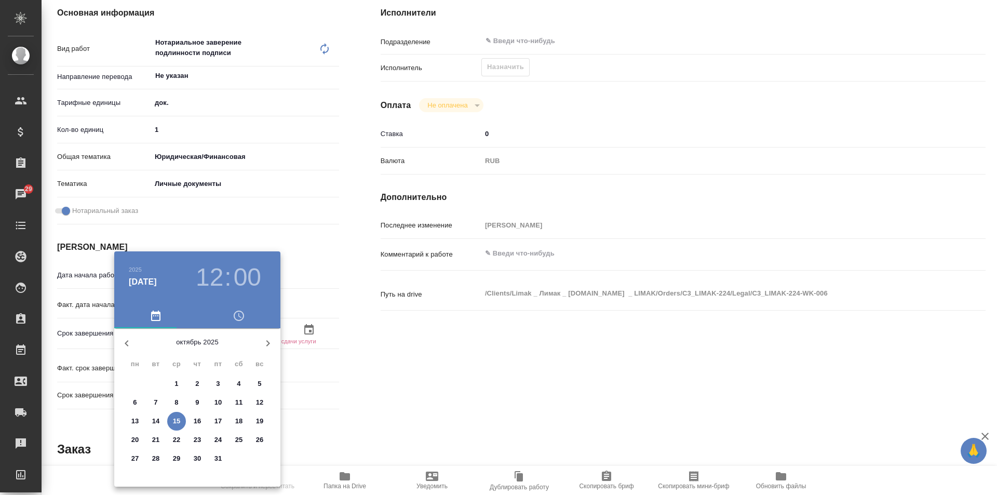
type textarea "x"
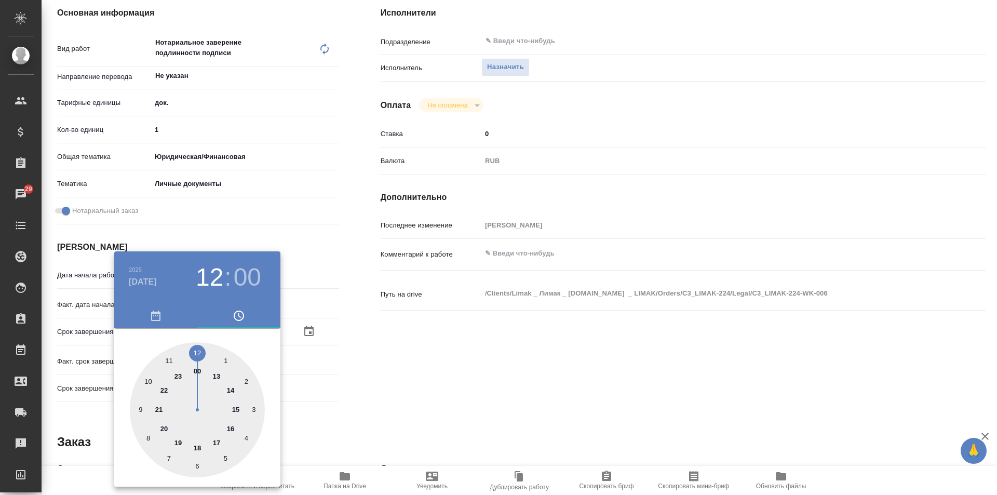
click at [376, 396] on div at bounding box center [498, 247] width 997 height 495
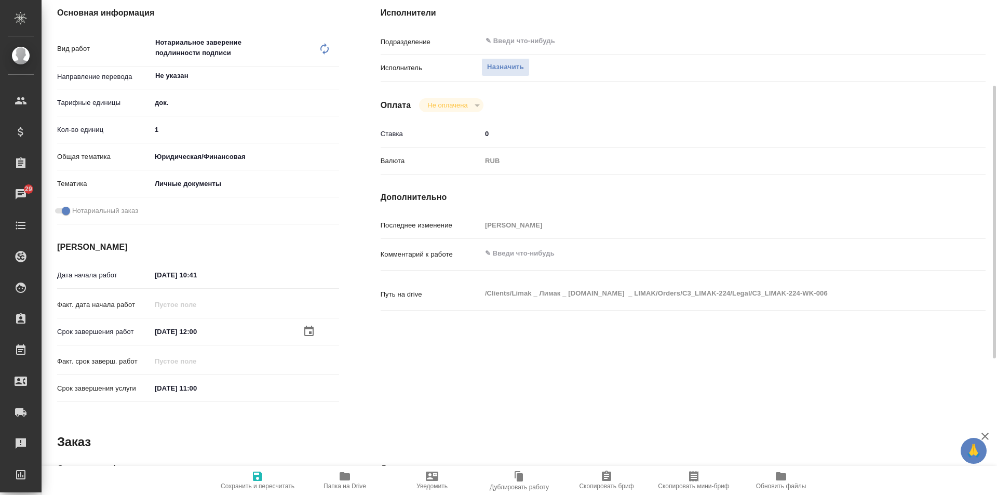
click at [313, 332] on icon "button" at bounding box center [308, 331] width 9 height 10
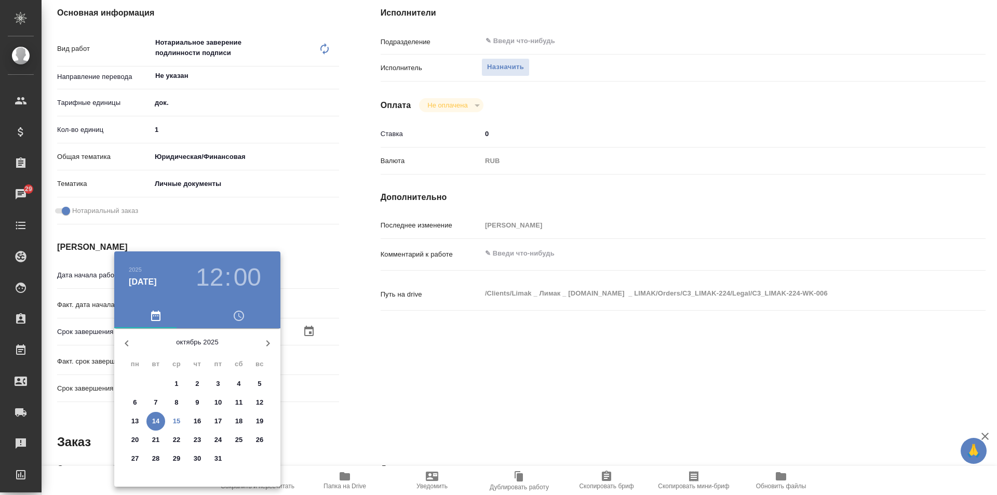
click at [215, 282] on h3 "12" at bounding box center [210, 277] width 28 height 29
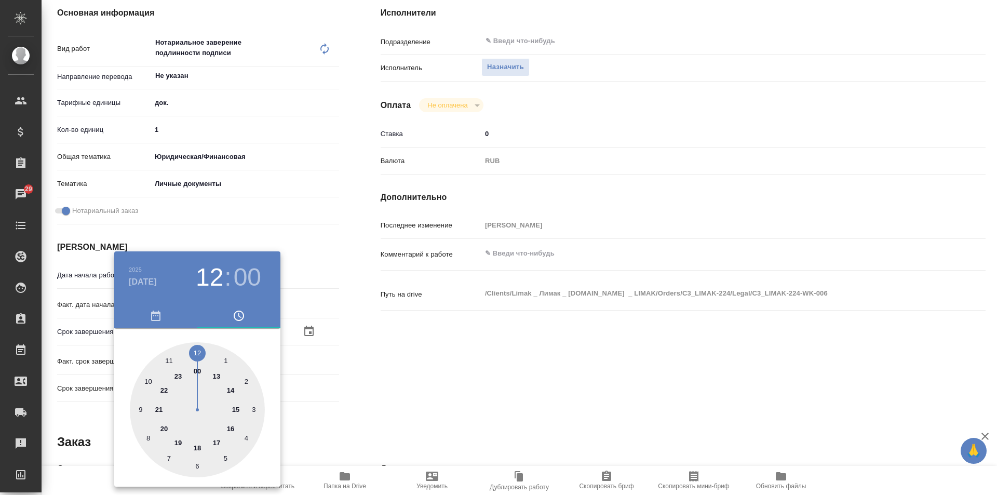
click at [215, 443] on div at bounding box center [197, 409] width 135 height 135
type textarea "x"
type input "14.10.2025 17:00"
type textarea "x"
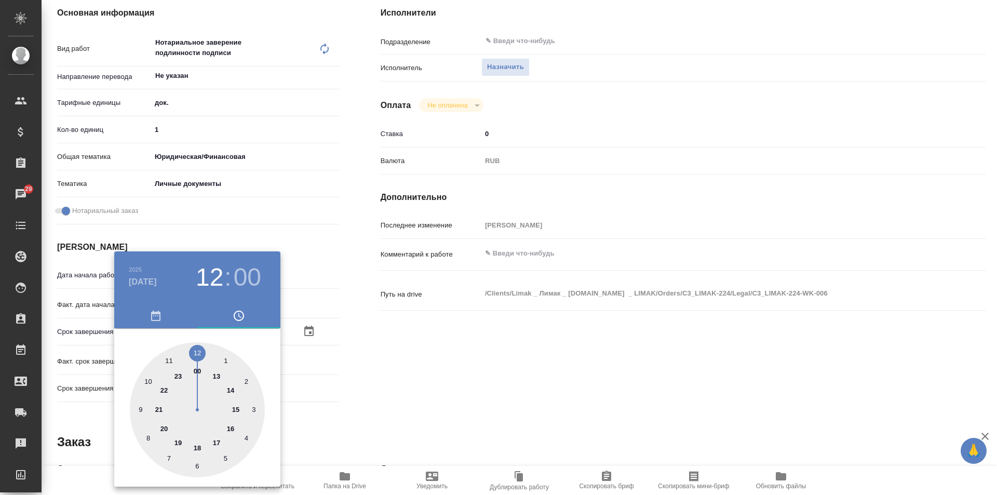
type textarea "x"
click at [368, 382] on div at bounding box center [498, 247] width 997 height 495
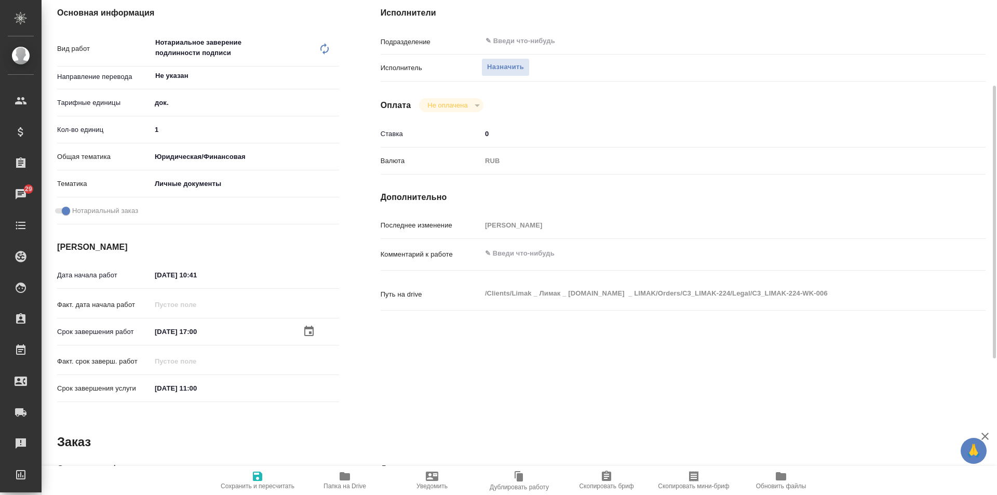
scroll to position [0, 0]
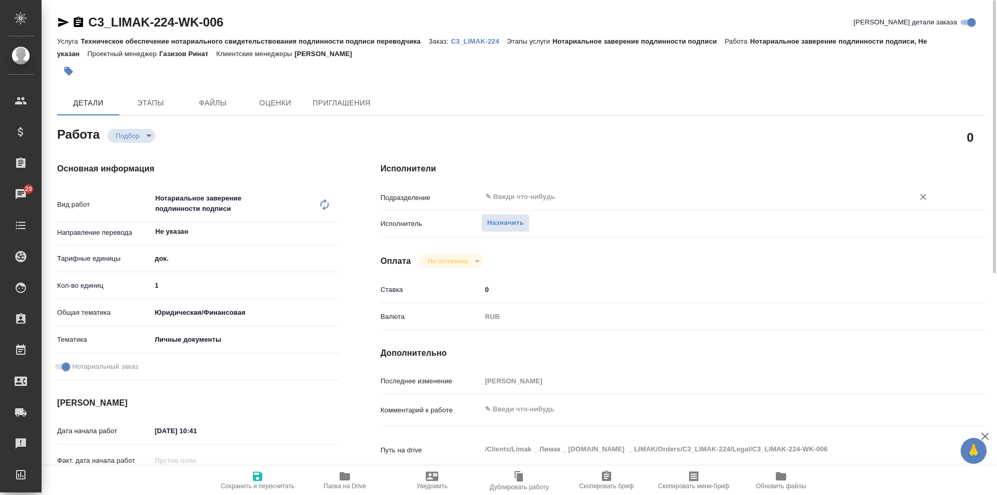
click at [515, 206] on div "​" at bounding box center [708, 196] width 454 height 19
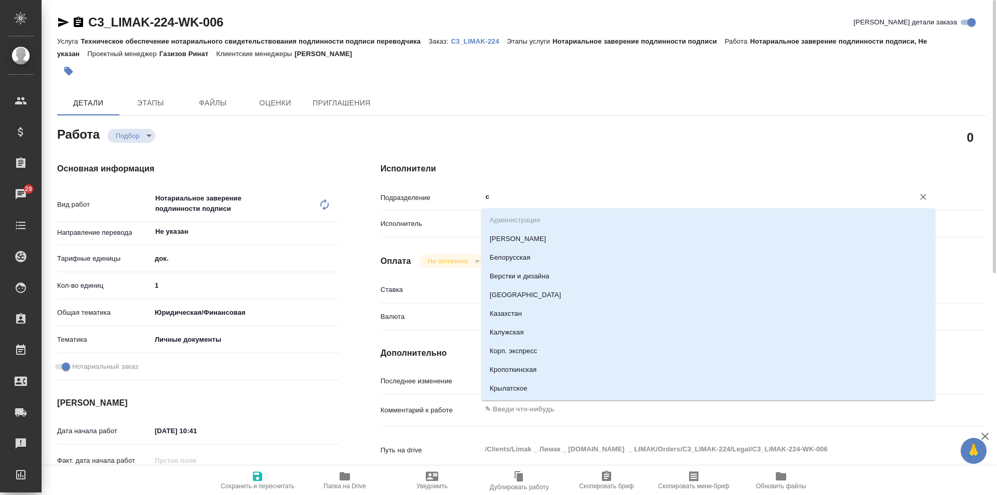
type input "си"
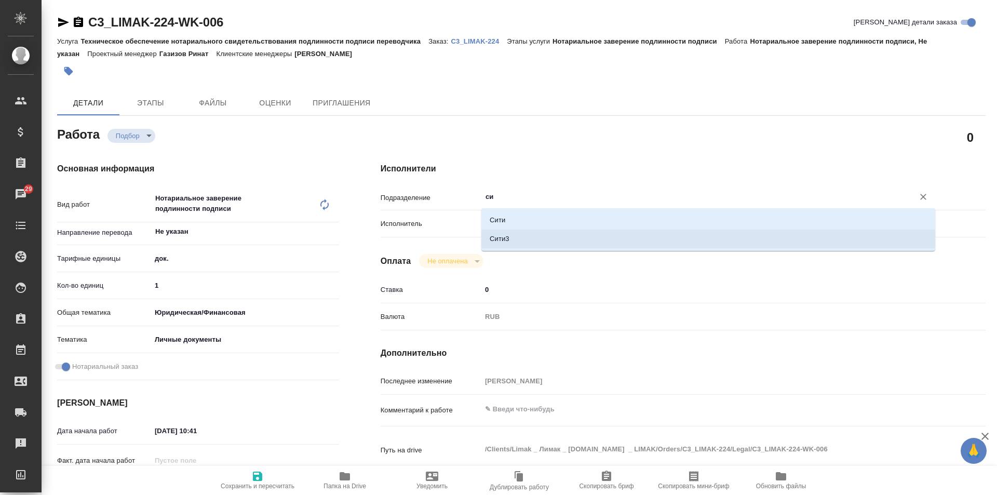
click at [538, 237] on li "Сити3" at bounding box center [708, 238] width 454 height 19
type textarea "x"
type input "Сити3"
type textarea "x"
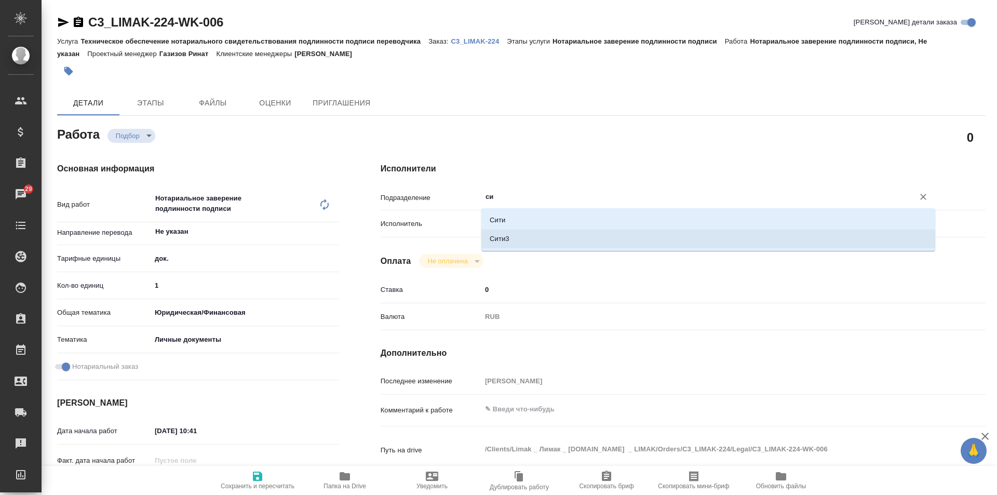
type textarea "x"
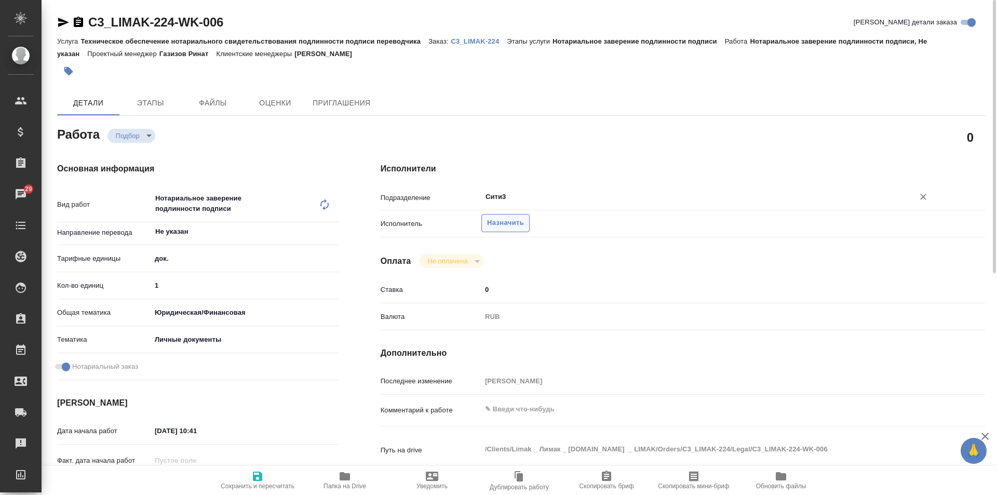
type input "Сити3"
click at [494, 220] on span "Назначить" at bounding box center [505, 223] width 37 height 12
type textarea "x"
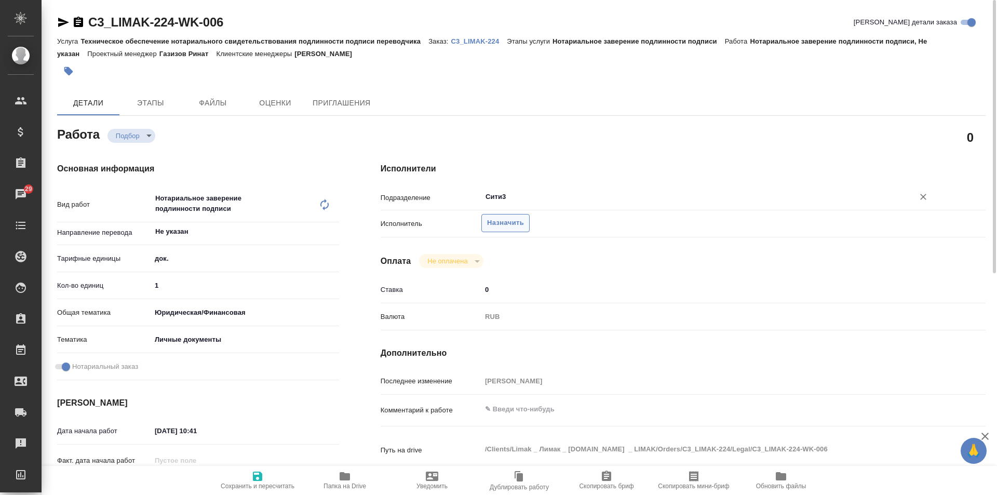
type textarea "x"
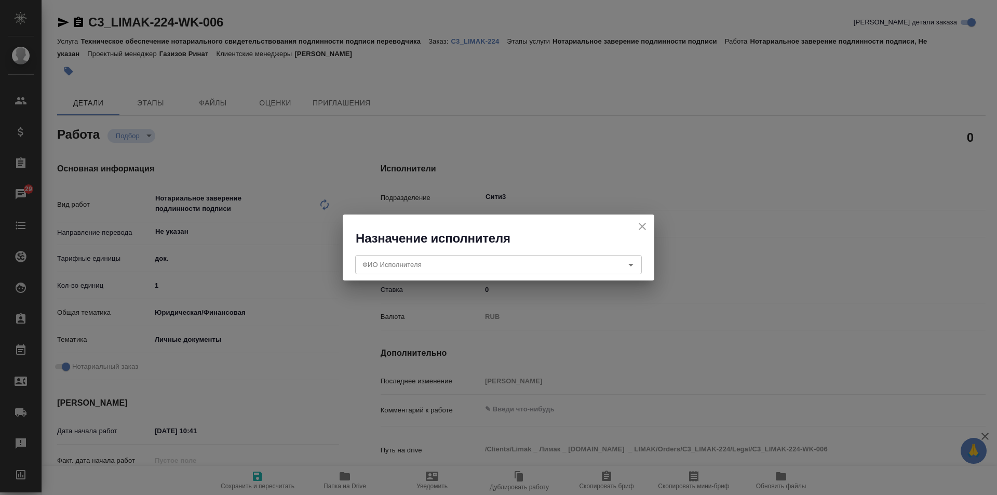
click at [643, 225] on icon "close" at bounding box center [642, 226] width 7 height 7
type textarea "x"
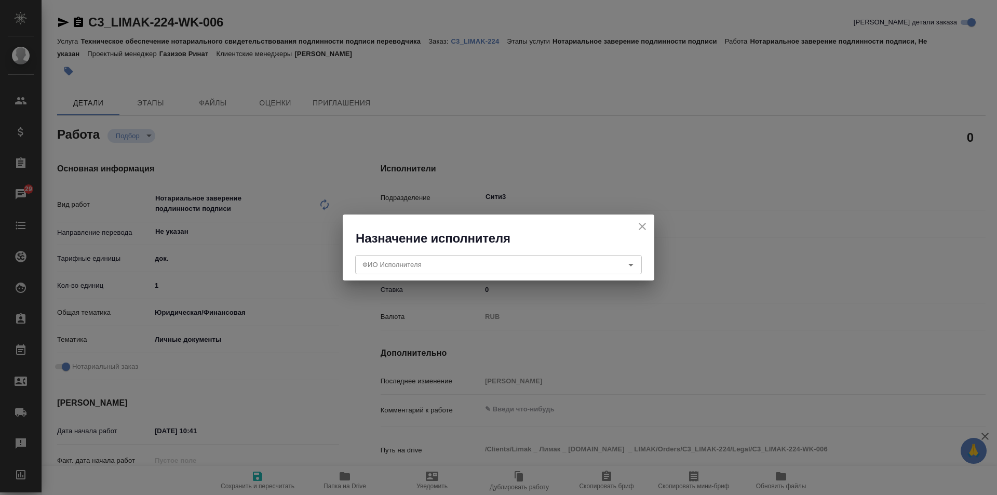
type textarea "x"
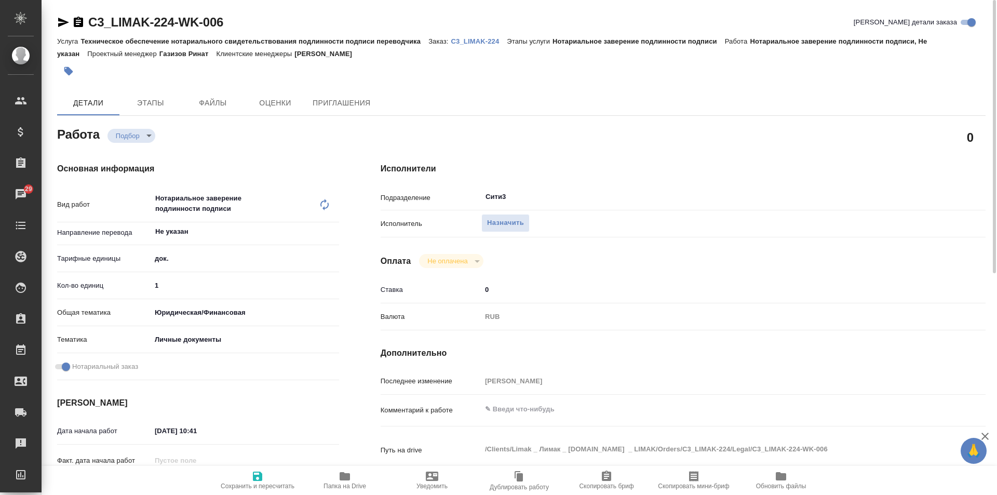
click at [251, 479] on span "Сохранить и пересчитать" at bounding box center [257, 480] width 75 height 20
type textarea "x"
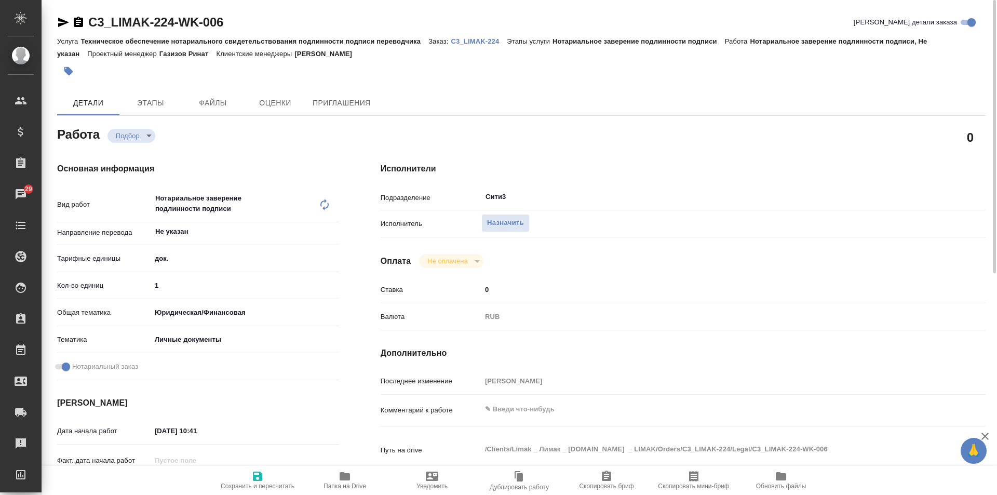
type textarea "x"
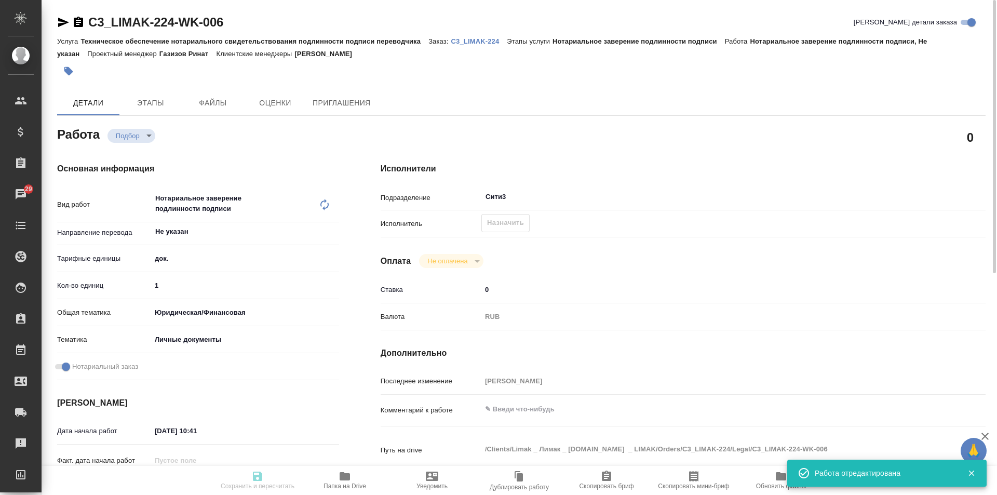
type input "recruiting"
type textarea "Нотариальное заверение подлинности подписи"
type textarea "x"
type input "Не указан"
type input "5a8b1489cc6b4906c91bfd8b"
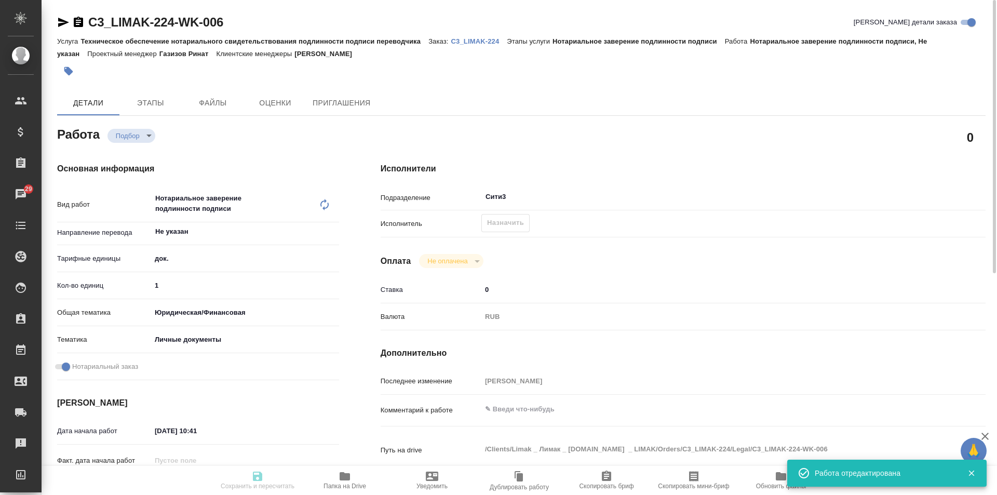
type input "1"
type input "yr-fn"
type input "5a8b8b956a9677013d343cfe"
checkbox input "true"
type input "14.10.2025 10:41"
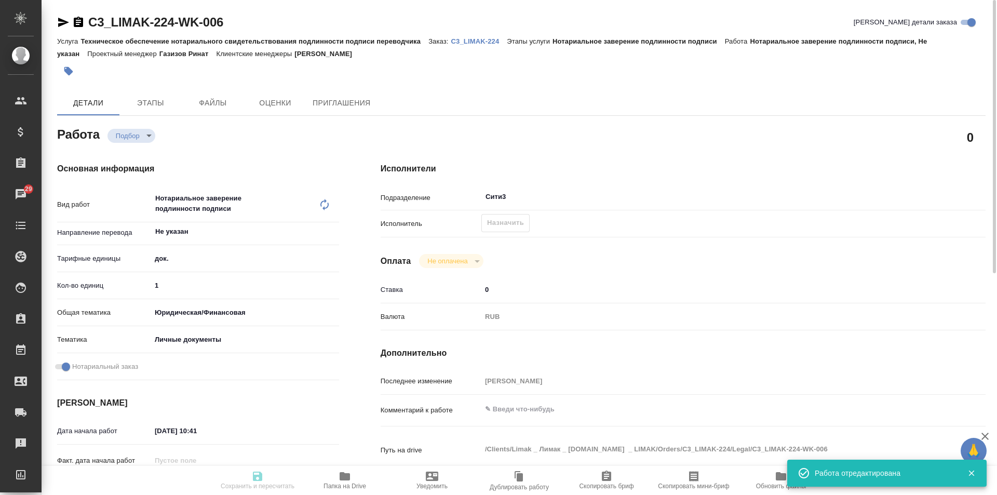
type input "14.10.2025 17:00"
type input "15.10.2025 11:00"
type input "Сити3"
type input "notPayed"
type input "0"
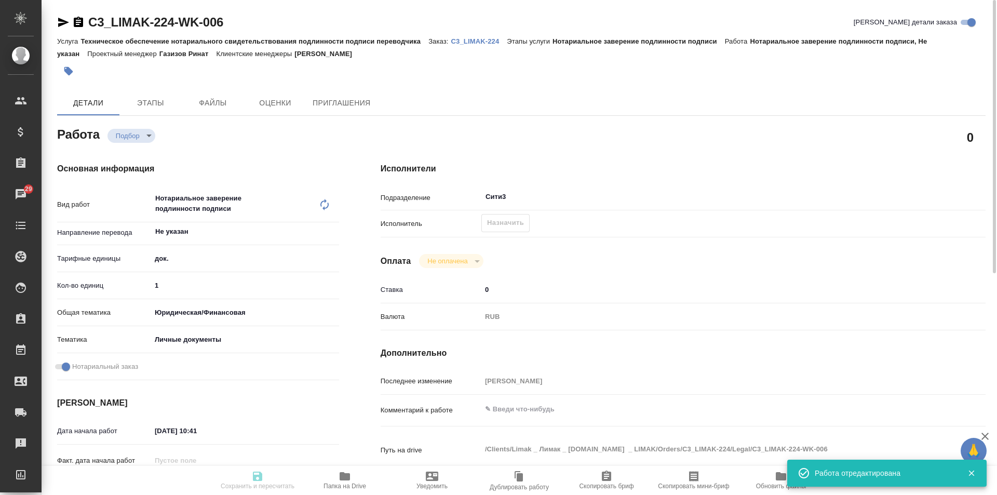
type input "RUB"
type input "[PERSON_NAME]"
type textarea "x"
type textarea "/Clients/Limak _ Лимак _ limak.com.tr _ LIMAK/Orders/C3_LIMAK-224/Legal/C3_LIMA…"
type textarea "x"
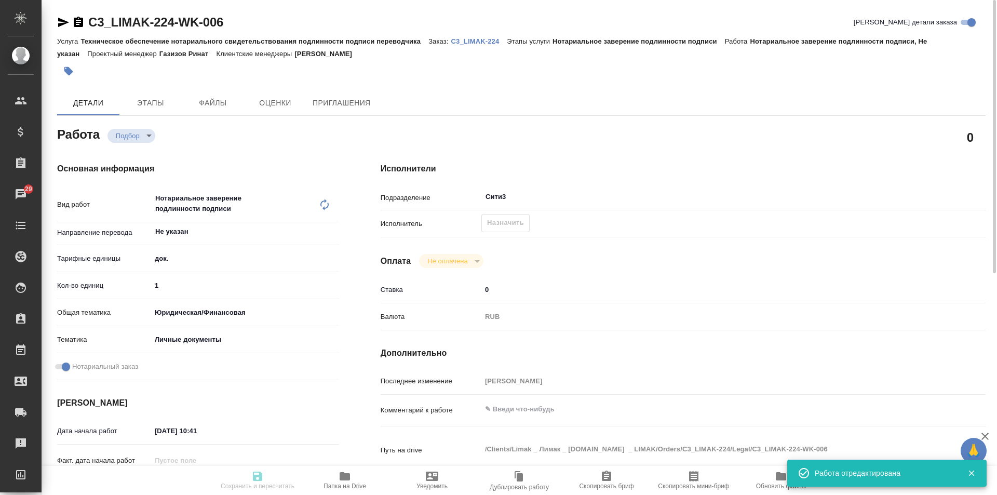
type input "C3_LIMAK-224"
type input "Техническое обеспечение нотариального свидетельствования подлинности подписи пе…"
type input "Нотариальное заверение подлинности подписи"
type input "[PERSON_NAME]"
type input "Отдел верстки и дизайна"
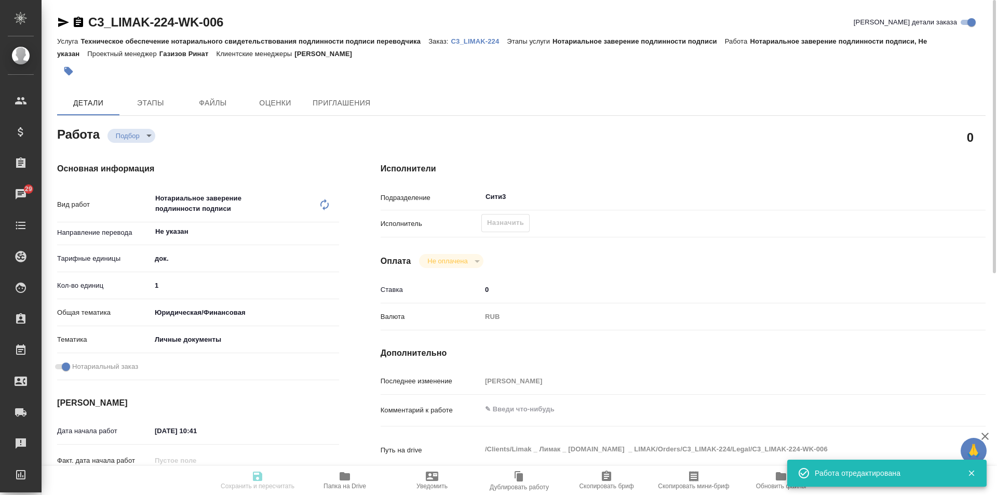
type input "/Clients/Limak _ Лимак _ [DOMAIN_NAME] _ LIMAK/Orders/C3_LIMAK-224"
type textarea "x"
type textarea "перевод тур-рус под нот"
type textarea "x"
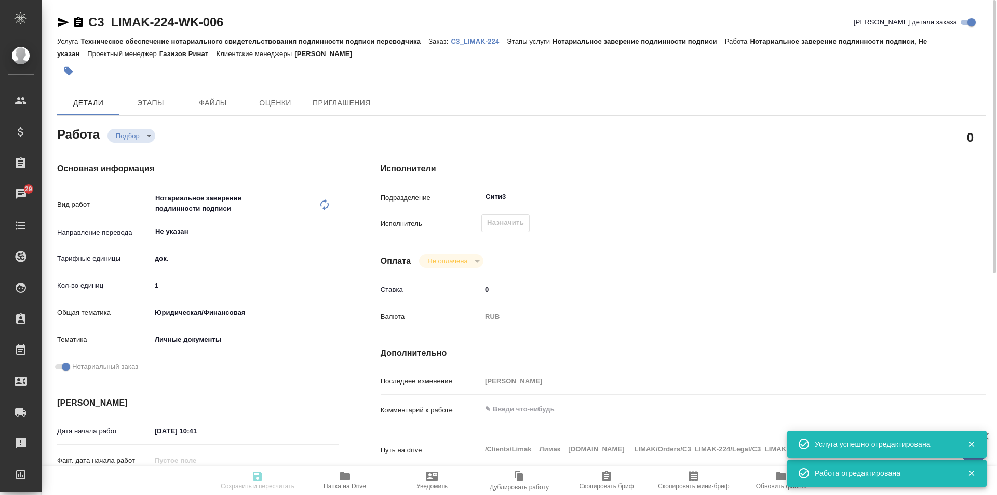
type textarea "x"
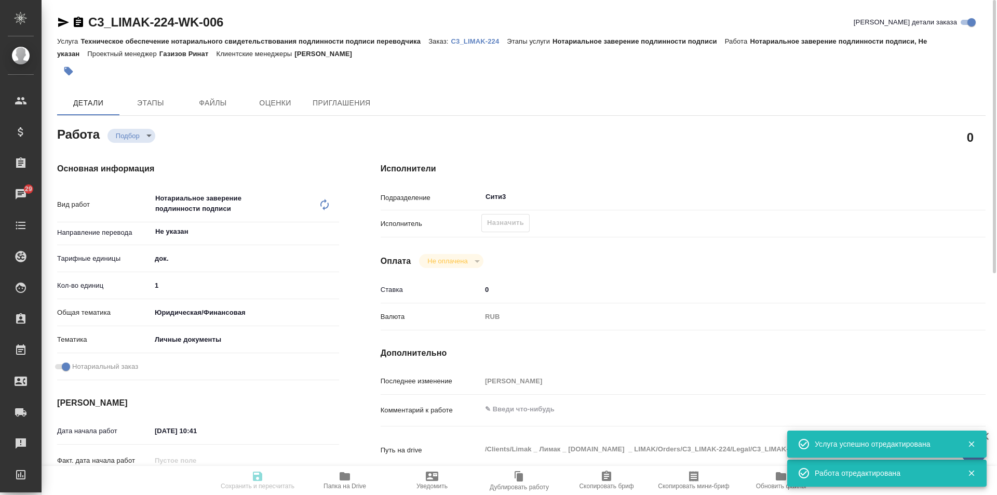
type textarea "x"
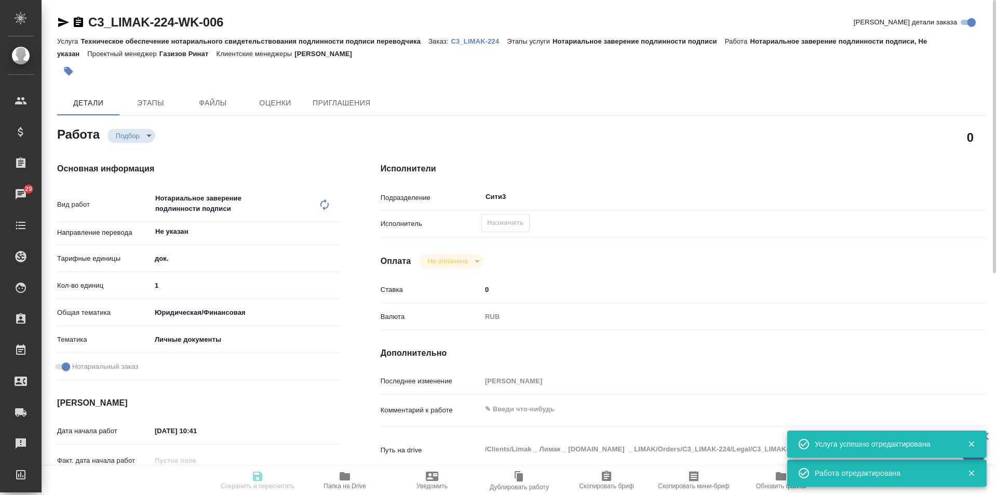
type textarea "x"
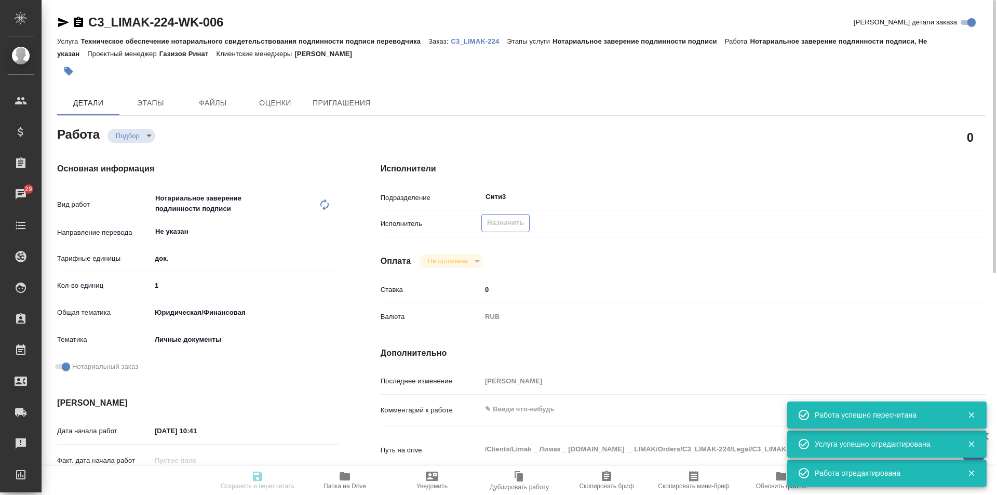
type input "recruiting"
type textarea "Нотариальное заверение подлинности подписи"
type textarea "x"
type input "Не указан"
type input "5a8b1489cc6b4906c91bfd8b"
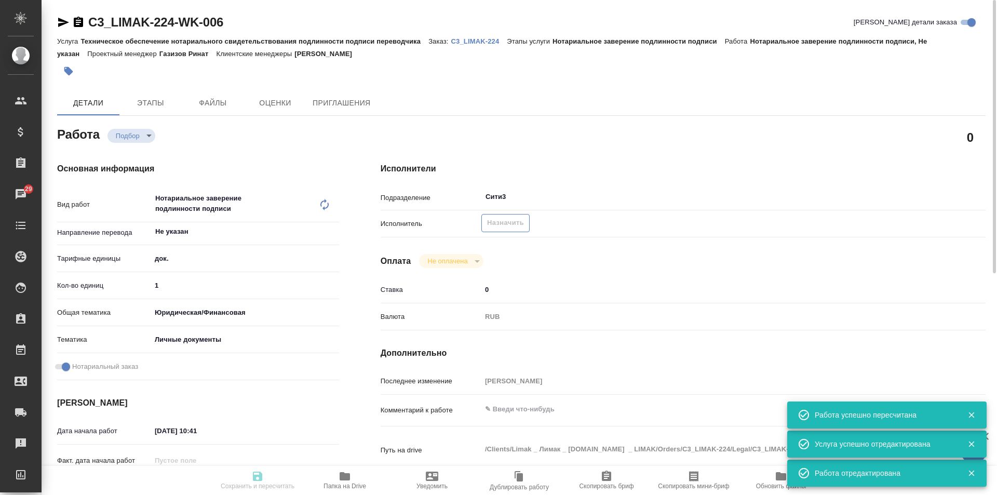
type input "1"
type input "yr-fn"
type input "5a8b8b956a9677013d343cfe"
checkbox input "true"
type input "14.10.2025 10:41"
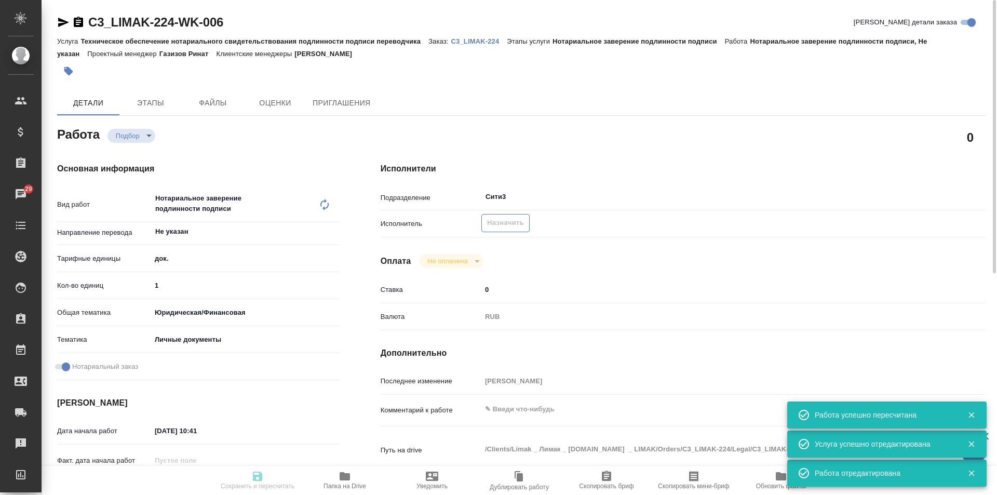
type input "14.10.2025 17:00"
type input "15.10.2025 11:00"
type input "Сити3"
type input "notPayed"
type input "0"
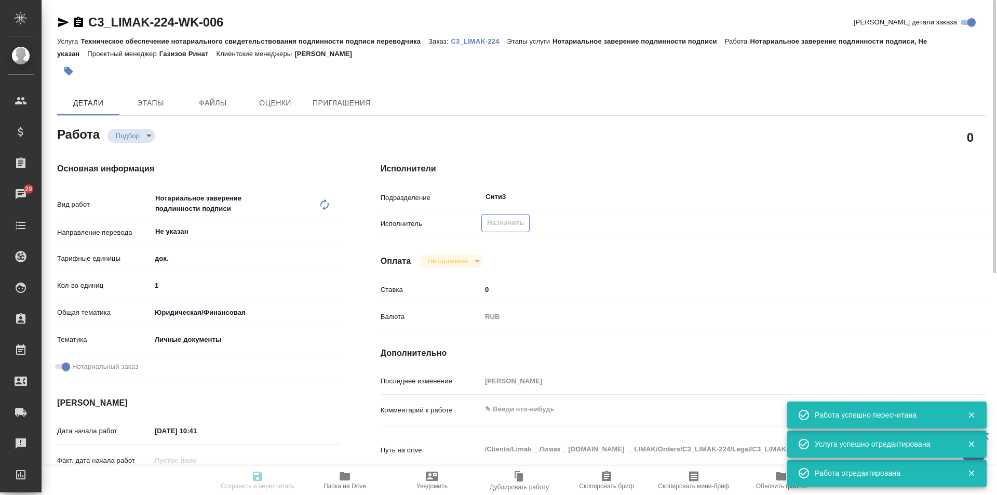
type input "RUB"
type input "[PERSON_NAME]"
type textarea "x"
type textarea "/Clients/Limak _ Лимак _ limak.com.tr _ LIMAK/Orders/C3_LIMAK-224/Legal/C3_LIMA…"
type textarea "x"
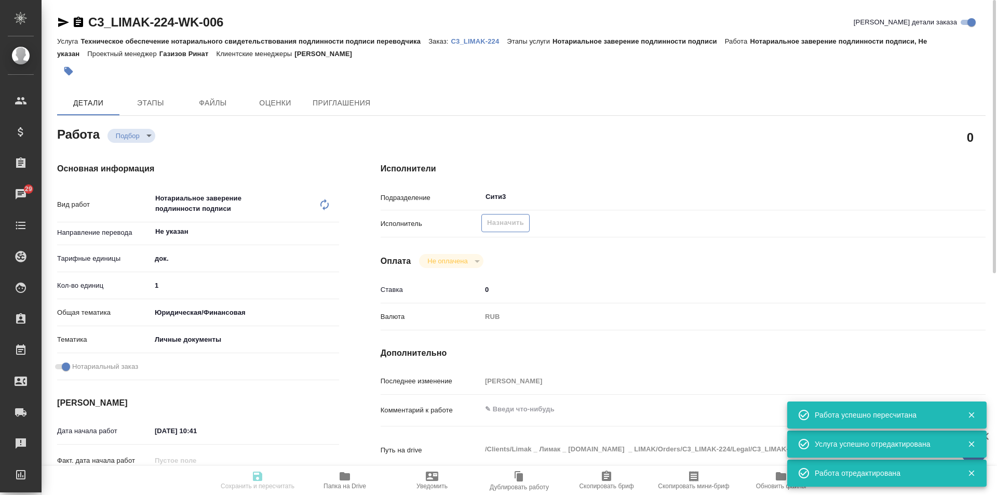
type input "C3_LIMAK-224"
type input "Техническое обеспечение нотариального свидетельствования подлинности подписи пе…"
type input "Нотариальное заверение подлинности подписи"
type input "[PERSON_NAME]"
type input "Отдел верстки и дизайна"
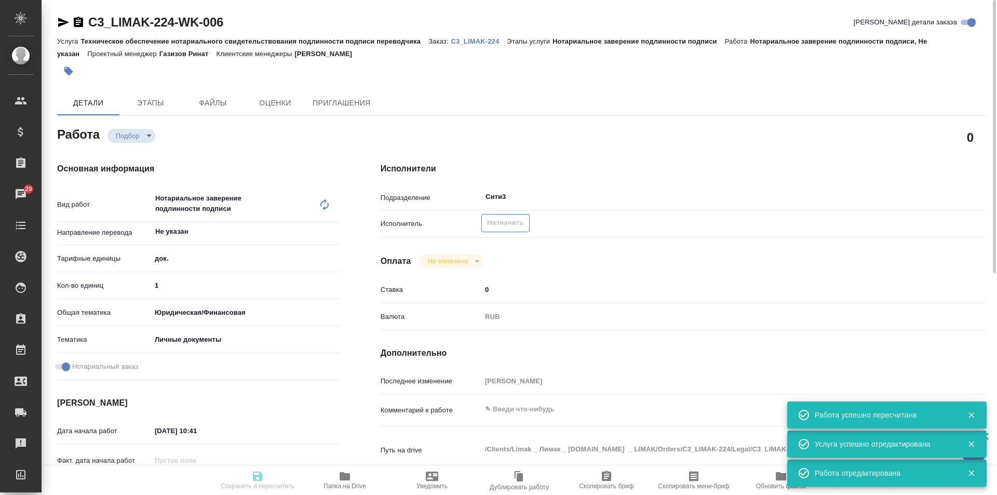
type input "/Clients/Limak _ Лимак _ [DOMAIN_NAME] _ LIMAK/Orders/C3_LIMAK-224"
type textarea "x"
type textarea "перевод тур-рус под нот"
type textarea "x"
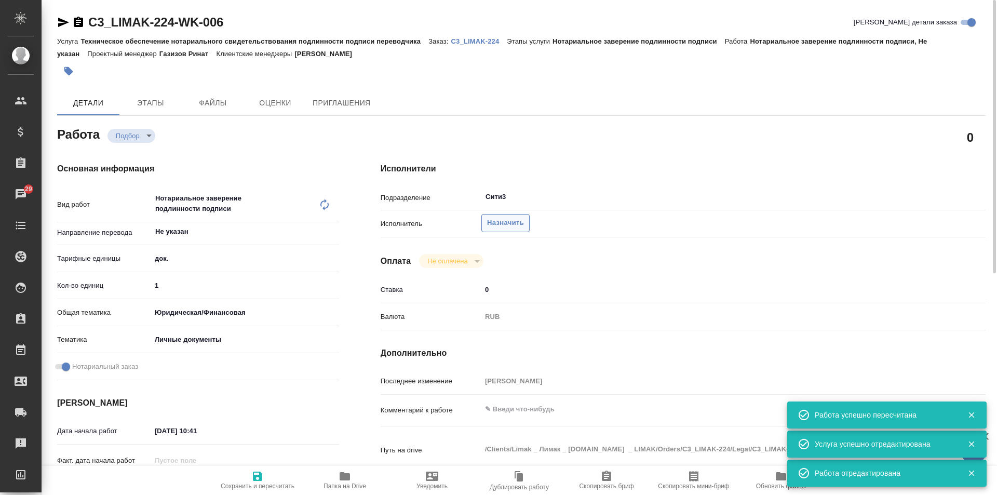
type textarea "x"
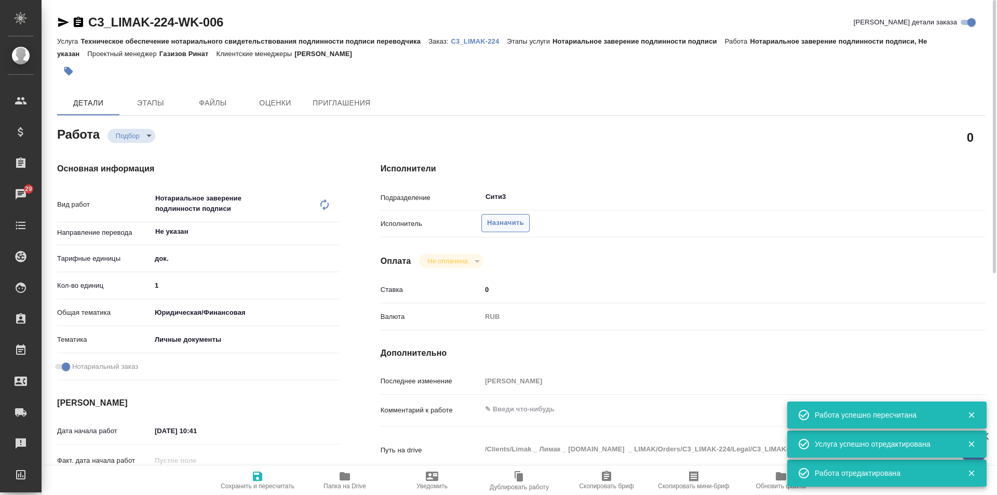
type textarea "x"
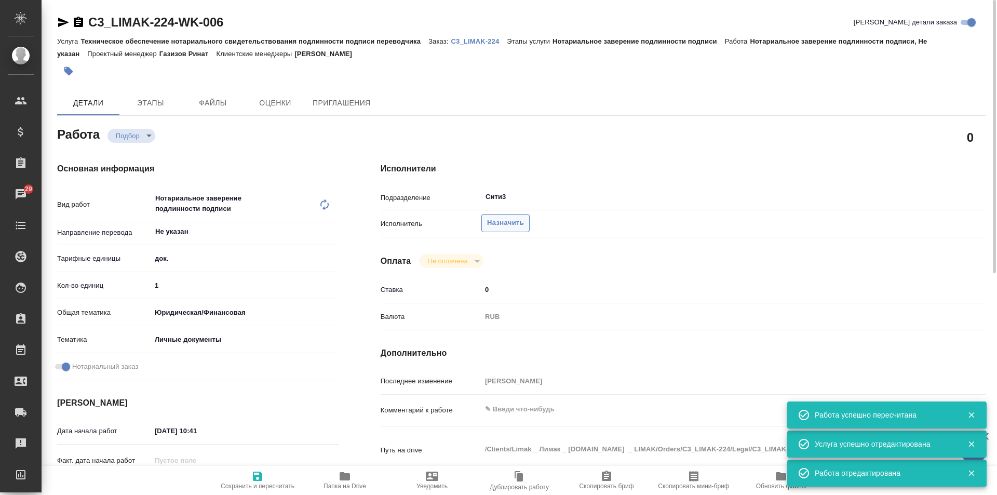
type textarea "x"
click at [514, 219] on span "Назначить" at bounding box center [505, 223] width 37 height 12
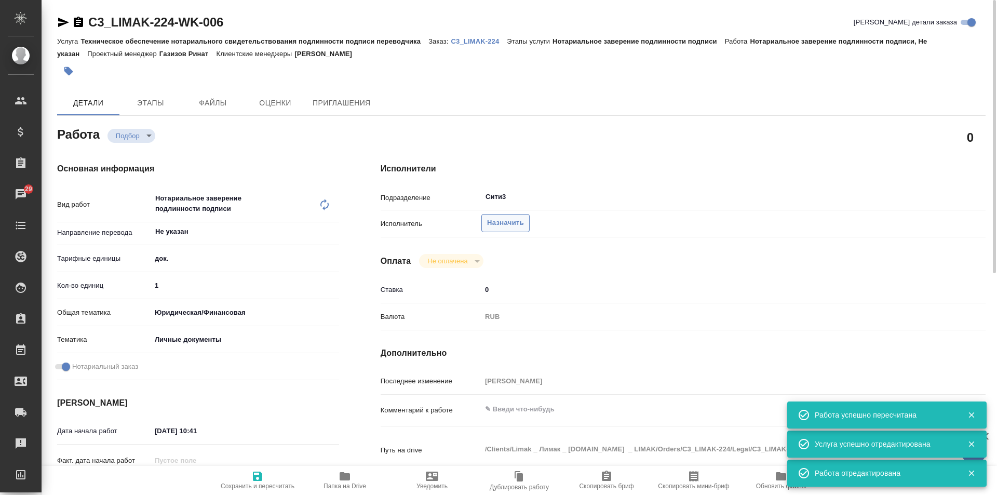
type textarea "x"
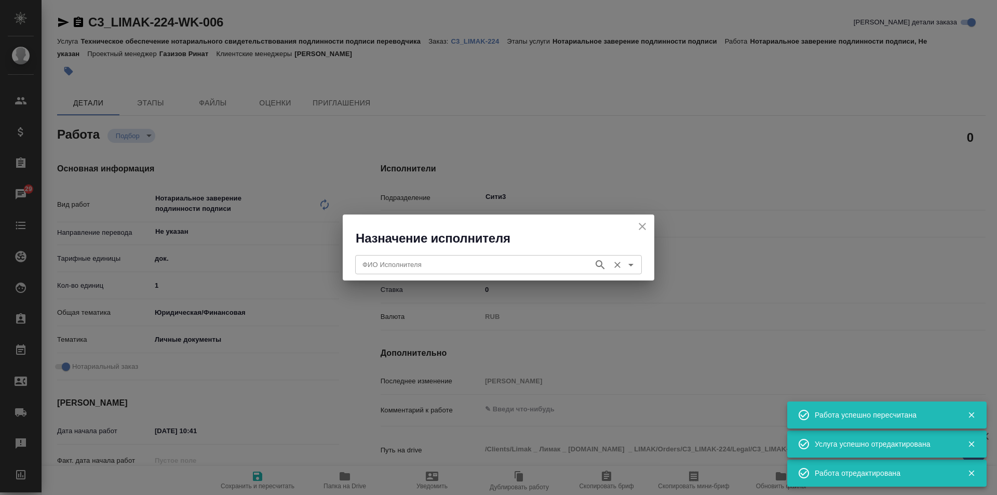
type textarea "x"
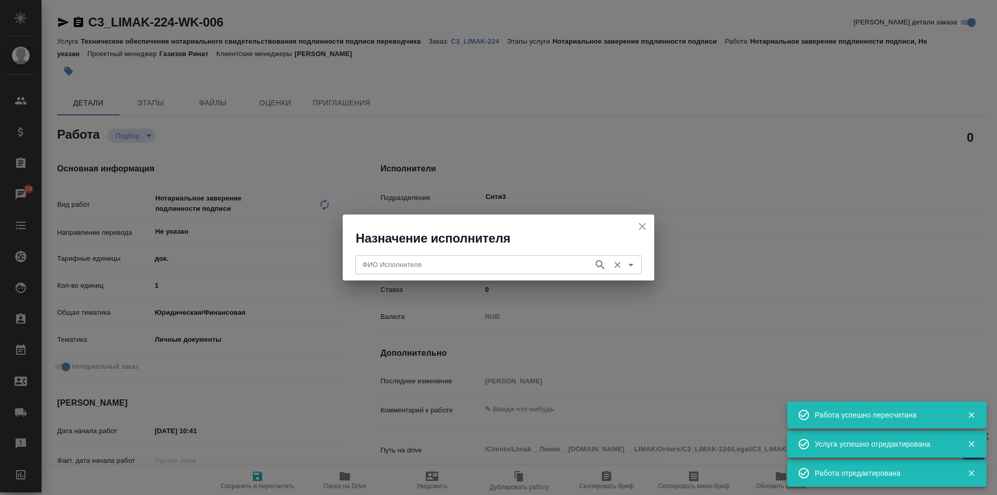
click at [490, 259] on input "ФИО Исполнителя" at bounding box center [473, 264] width 230 height 12
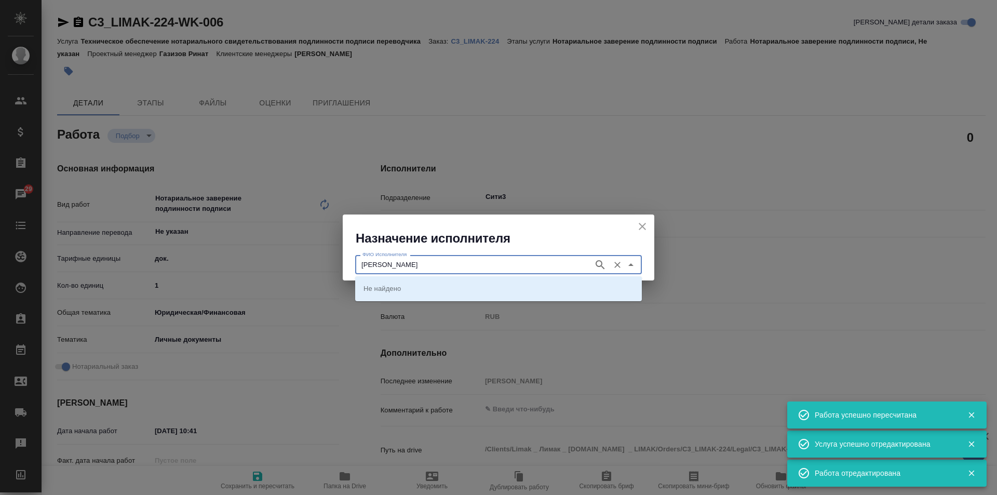
type input "миллер"
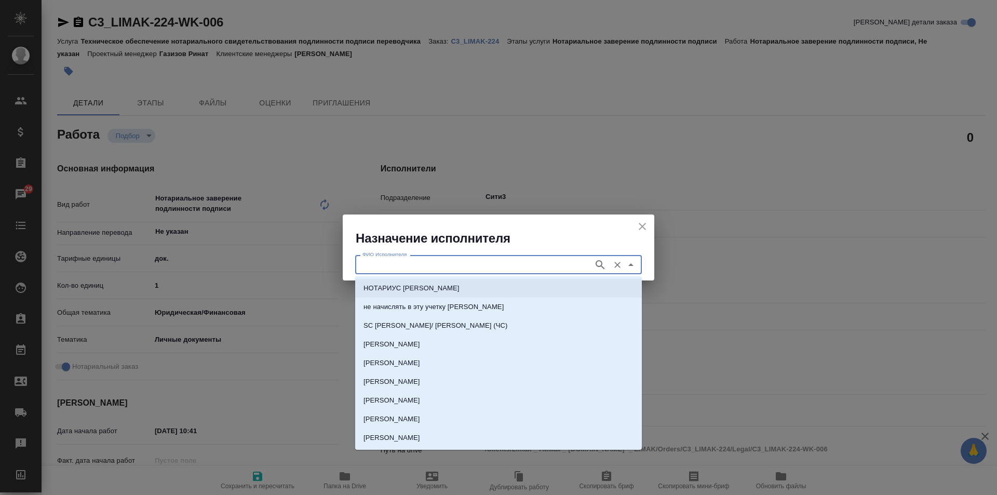
click at [459, 285] on p "НОТАРИУС [PERSON_NAME]" at bounding box center [411, 288] width 96 height 10
type input "НОТАРИУС [PERSON_NAME]"
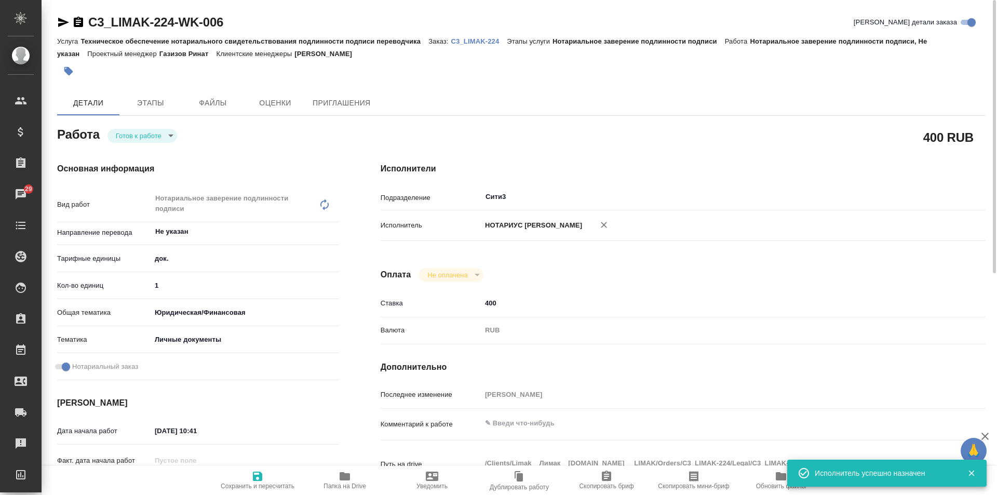
type textarea "x"
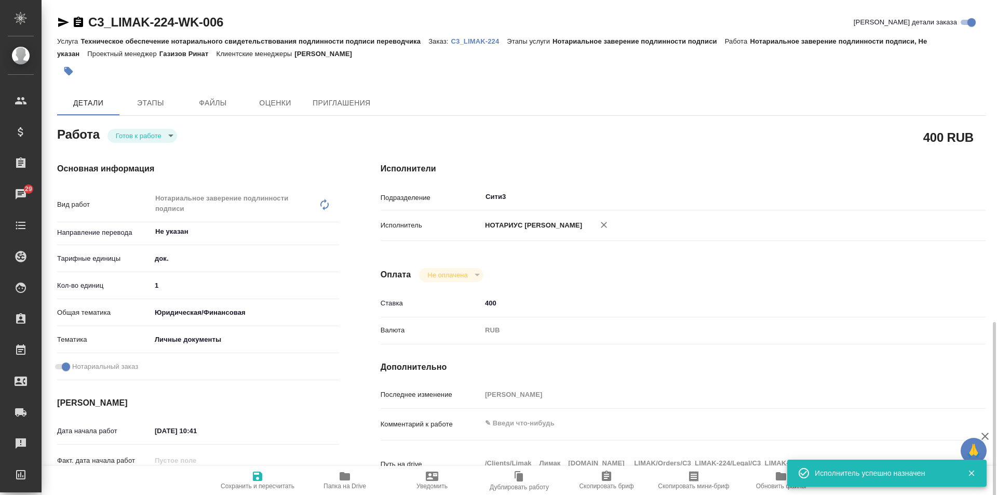
scroll to position [260, 0]
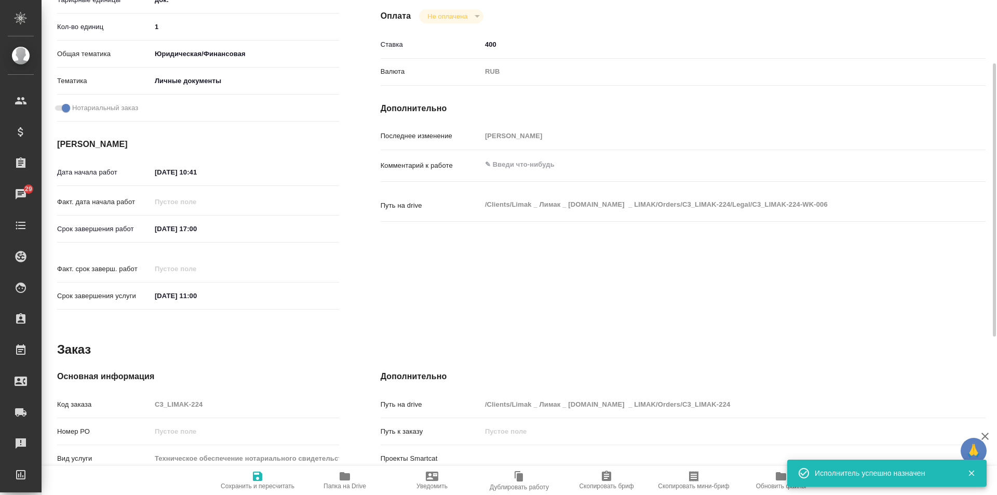
type textarea "x"
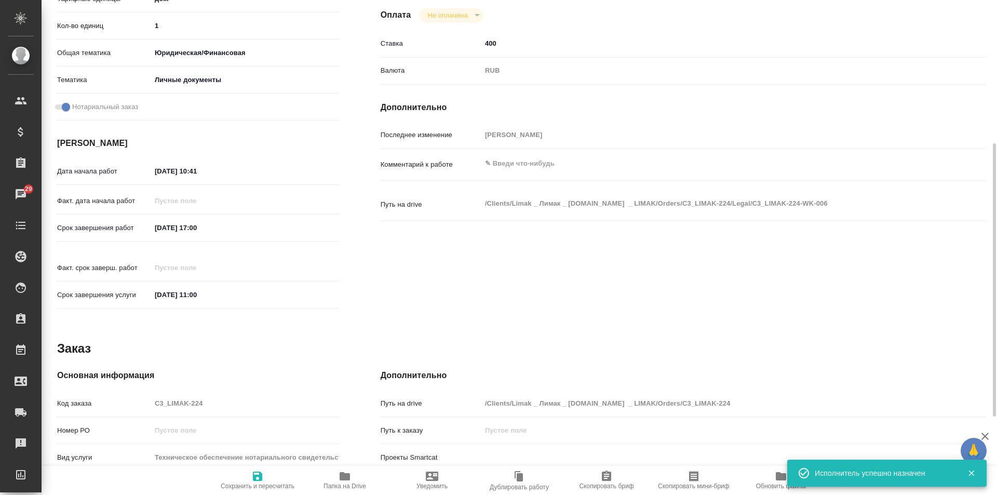
click at [262, 485] on span "Сохранить и пересчитать" at bounding box center [258, 485] width 74 height 7
type textarea "x"
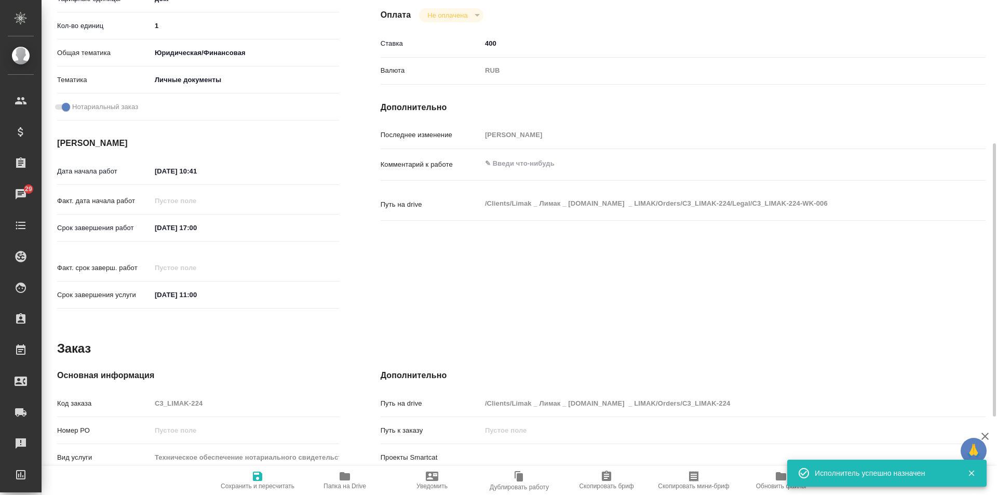
type textarea "x"
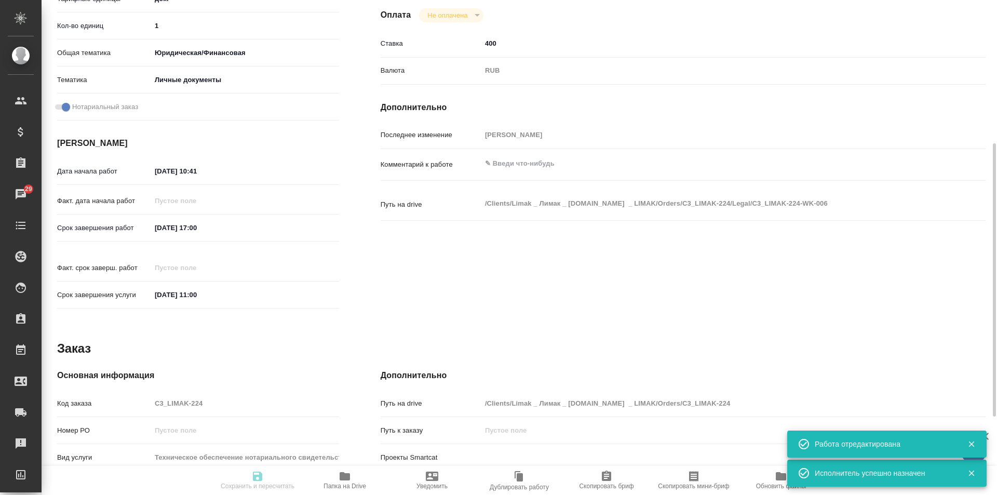
type textarea "x"
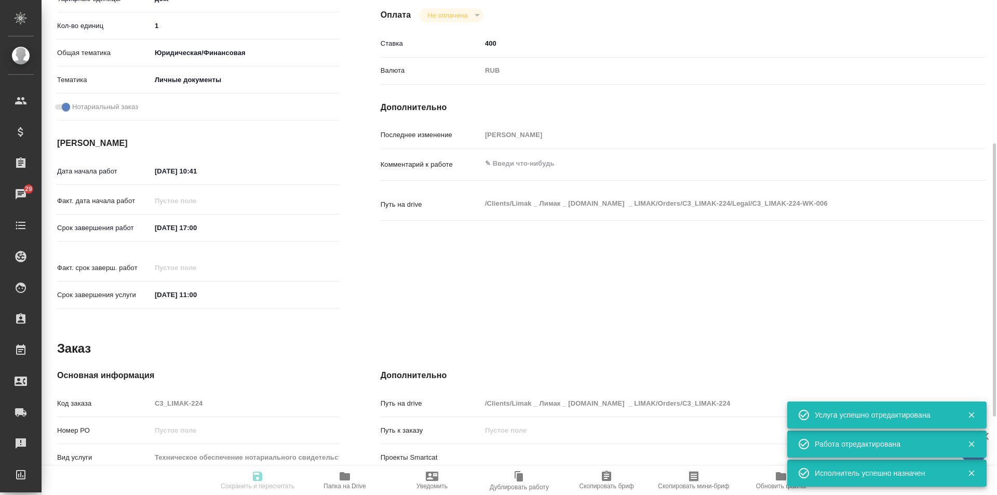
scroll to position [0, 0]
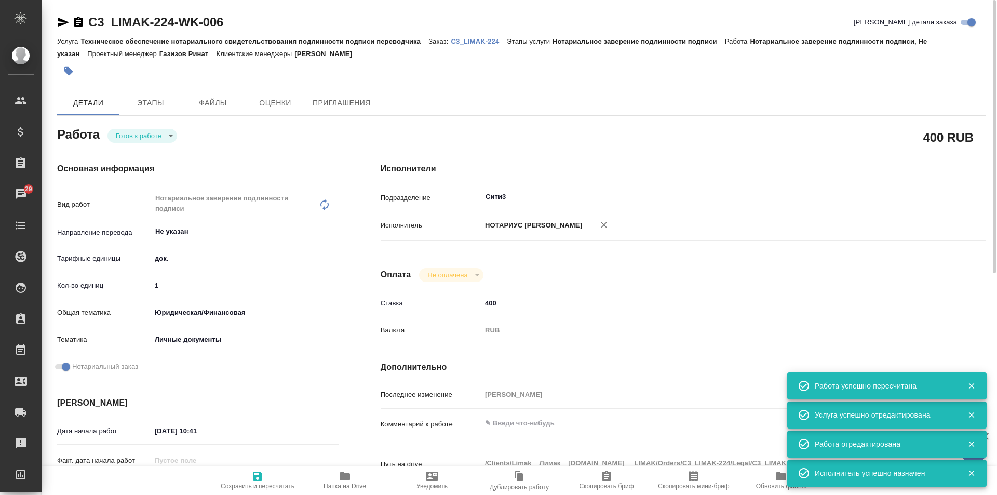
click at [158, 133] on body "🙏 .cls-1 fill:#fff; AWATERA Galisheva Mariya Клиенты Спецификации Заказы 29 Чат…" at bounding box center [498, 247] width 997 height 495
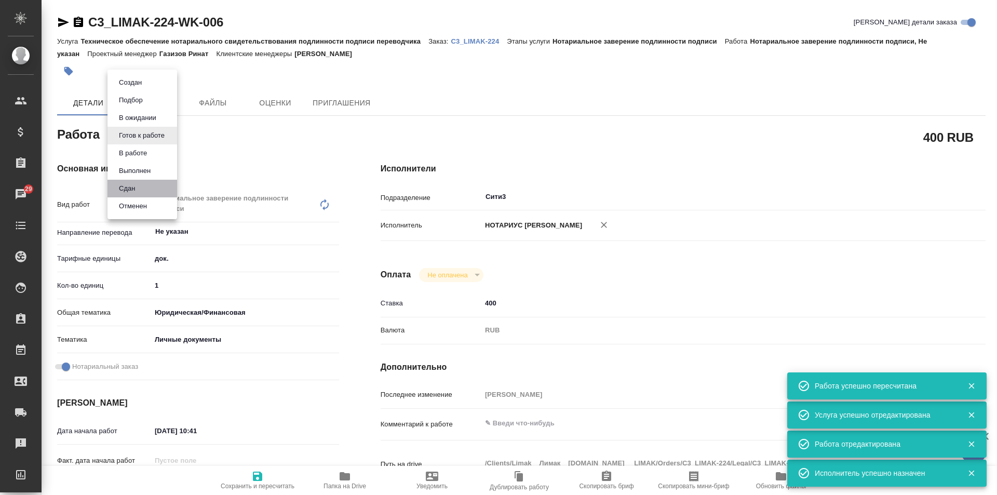
click at [161, 184] on li "Сдан" at bounding box center [142, 189] width 70 height 18
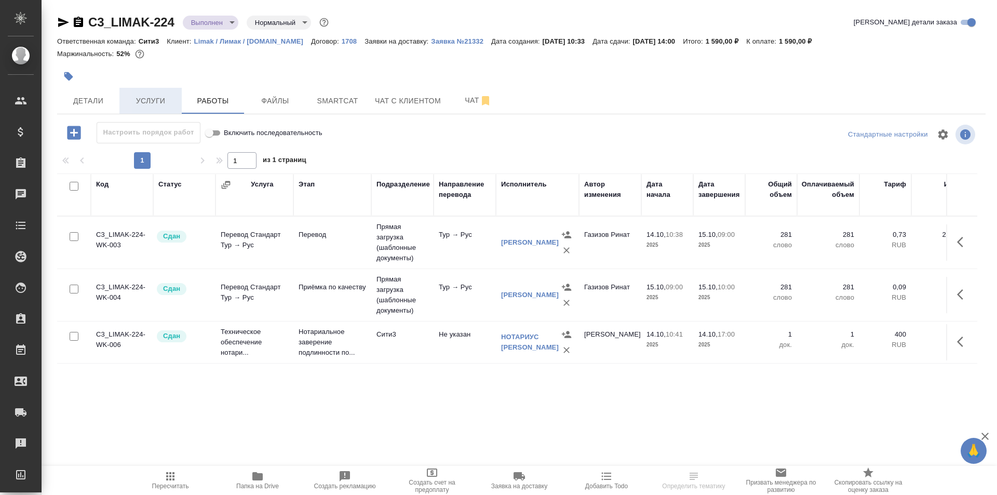
click at [148, 99] on span "Услуги" at bounding box center [151, 100] width 50 height 13
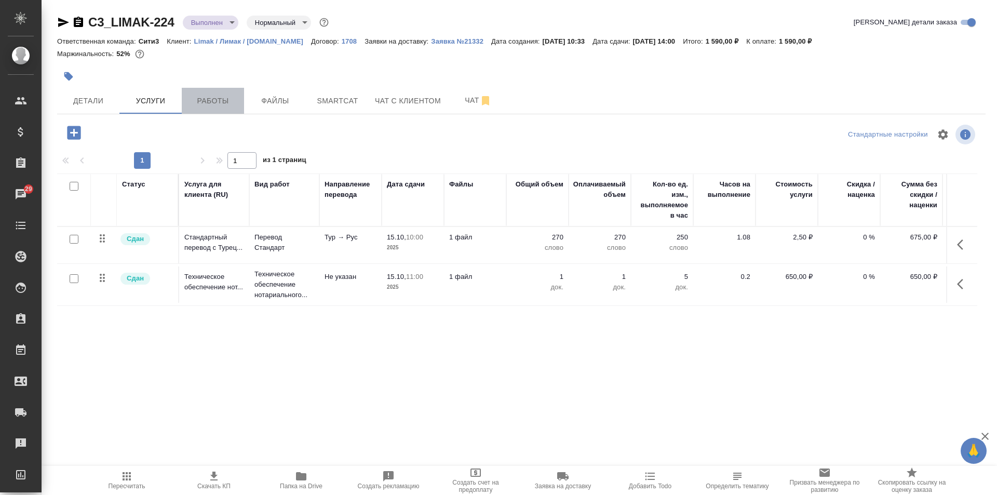
click at [222, 97] on span "Работы" at bounding box center [213, 100] width 50 height 13
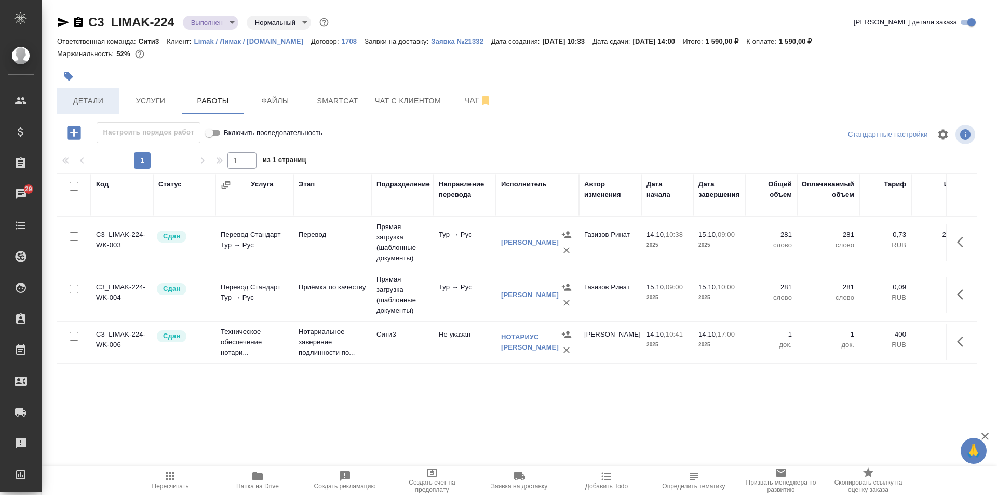
click at [107, 100] on span "Детали" at bounding box center [88, 100] width 50 height 13
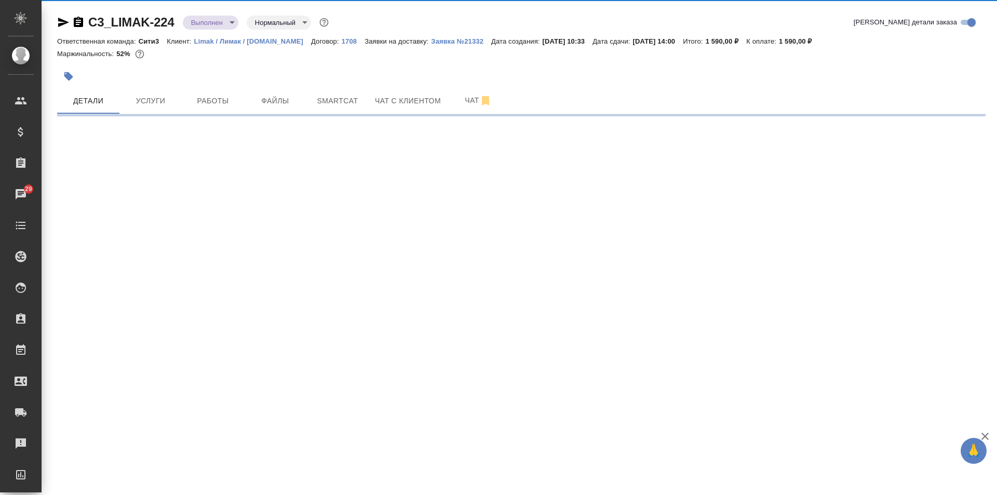
select select "RU"
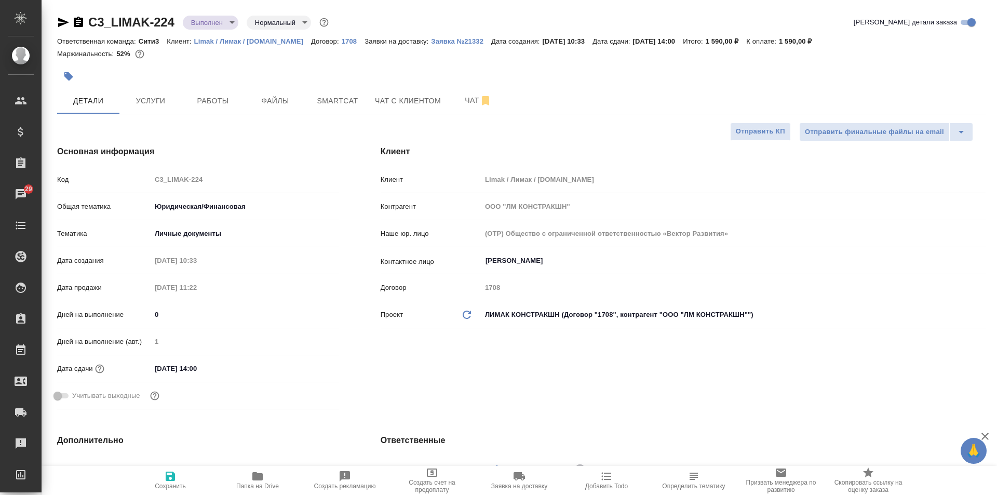
type textarea "x"
click at [218, 26] on body "🙏 .cls-1 fill:#fff; AWATERA Galisheva [PERSON_NAME] Спецификации Заказы 29 Чаты…" at bounding box center [498, 247] width 997 height 495
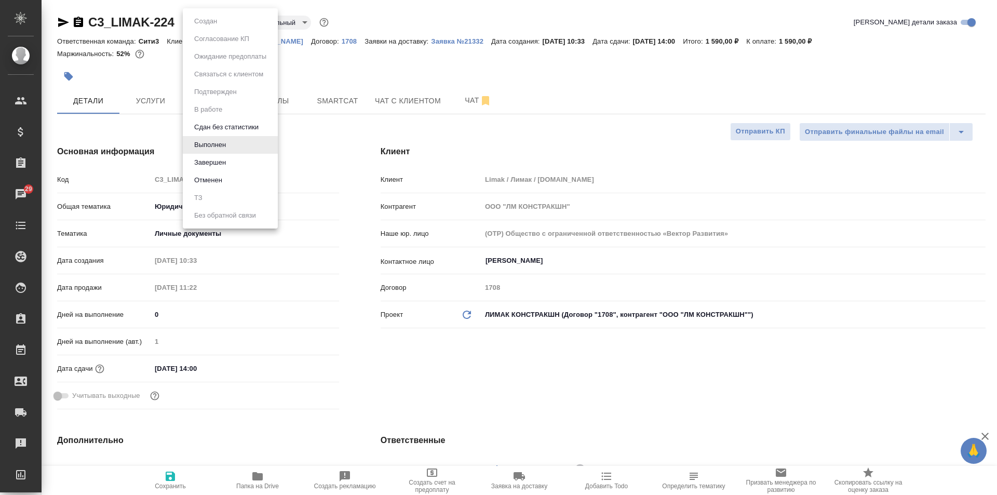
click at [248, 160] on li "Завершен" at bounding box center [230, 163] width 95 height 18
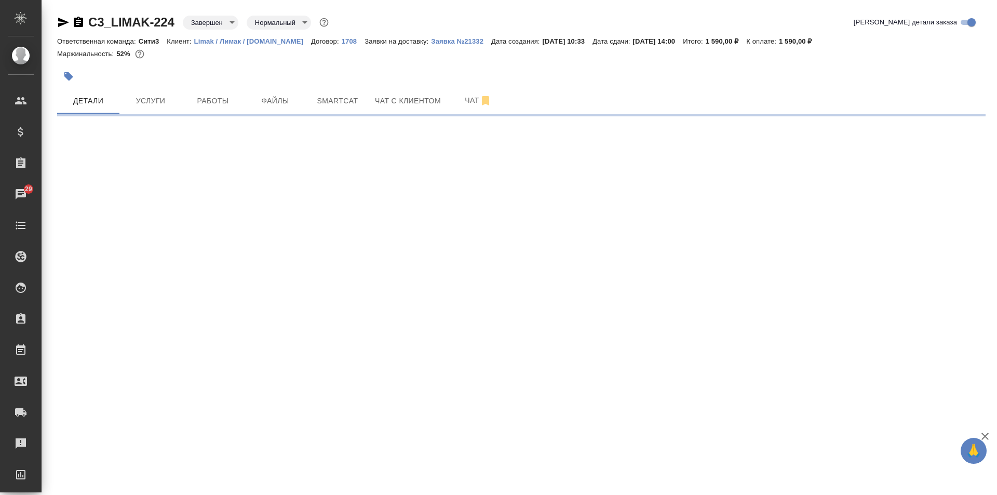
select select "RU"
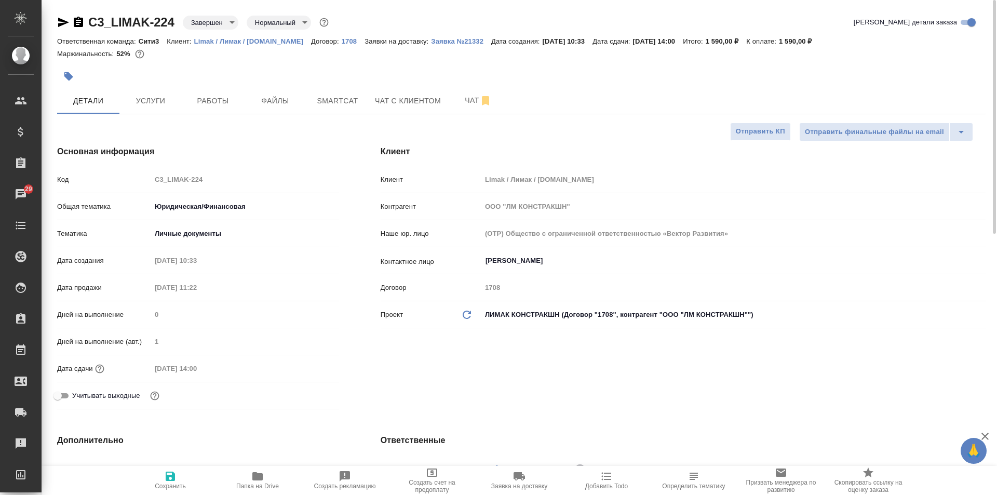
type textarea "x"
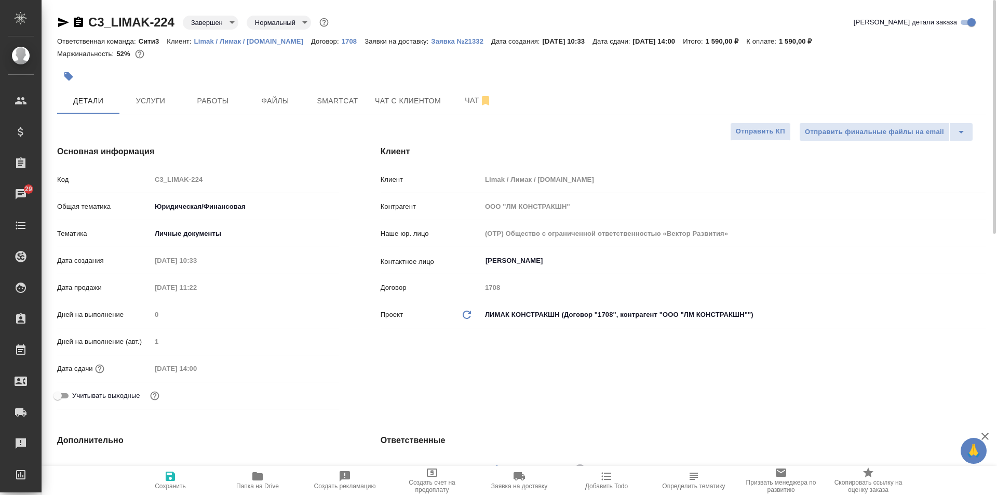
type textarea "x"
